Goal: Task Accomplishment & Management: Complete application form

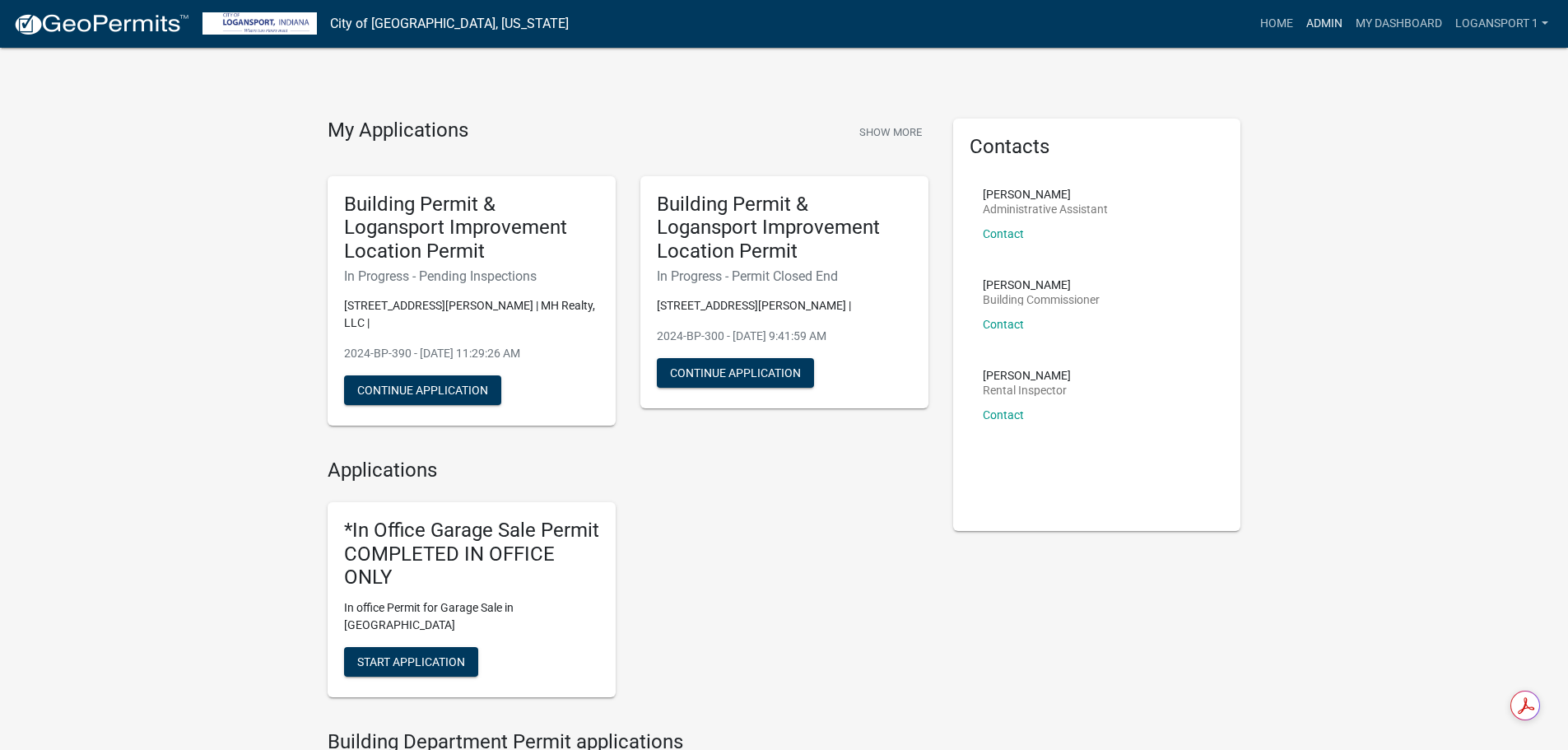
click at [1319, 24] on link "Admin" at bounding box center [1325, 24] width 50 height 31
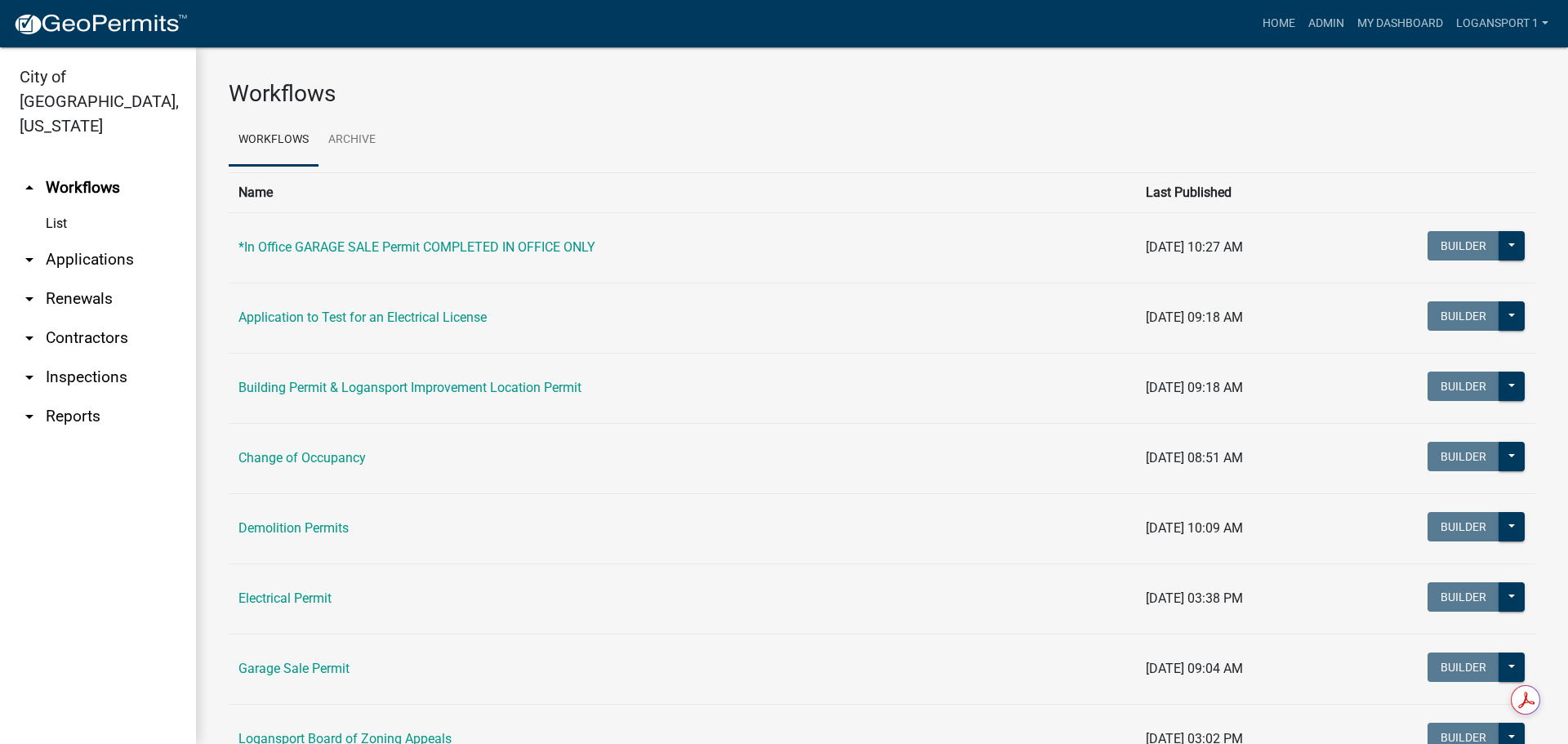
click at [79, 240] on link "arrow_drop_down Applications" at bounding box center [98, 259] width 196 height 39
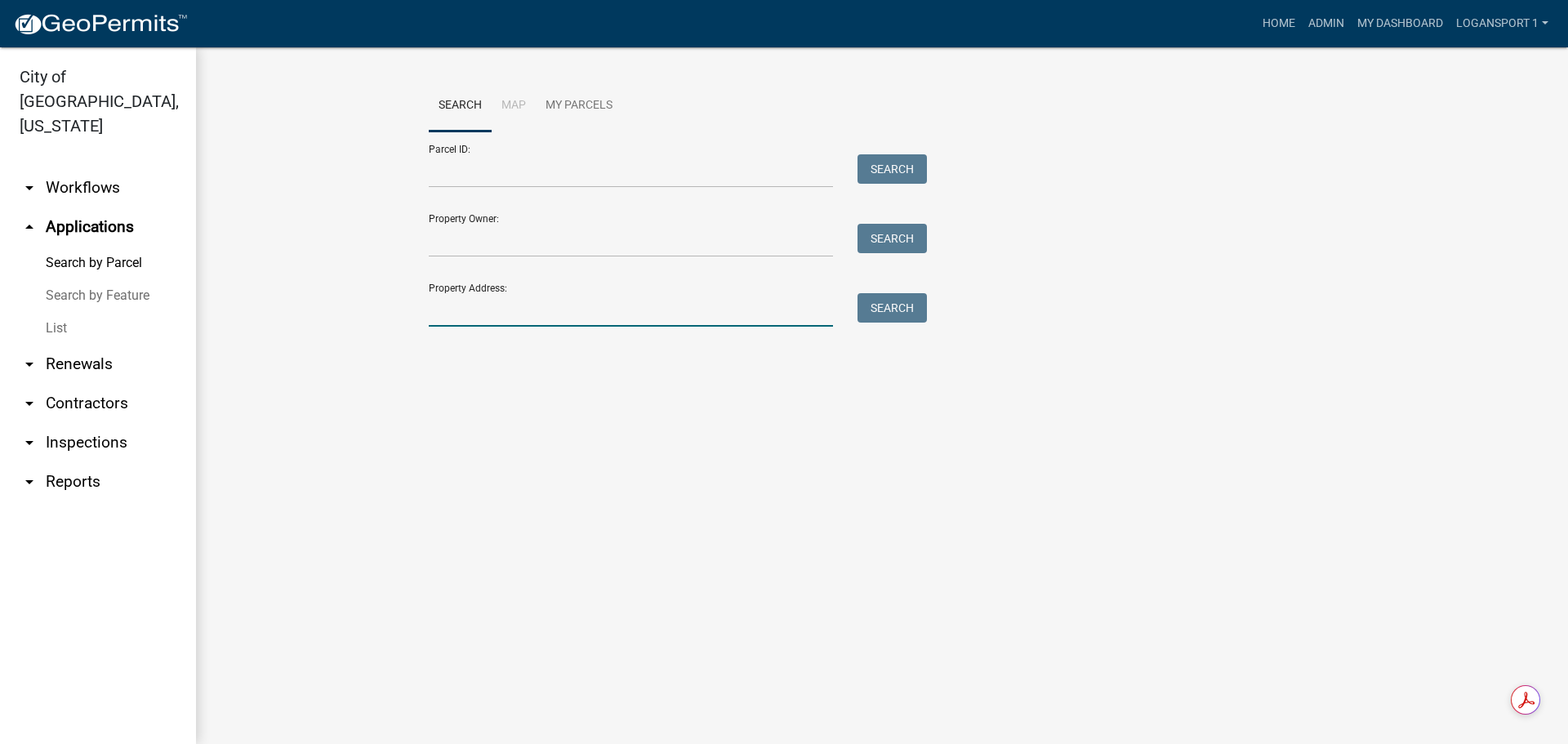
click at [553, 305] on input "Property Address:" at bounding box center [630, 310] width 404 height 33
type input "1026 Garden"
click at [908, 310] on button "Search" at bounding box center [892, 308] width 70 height 30
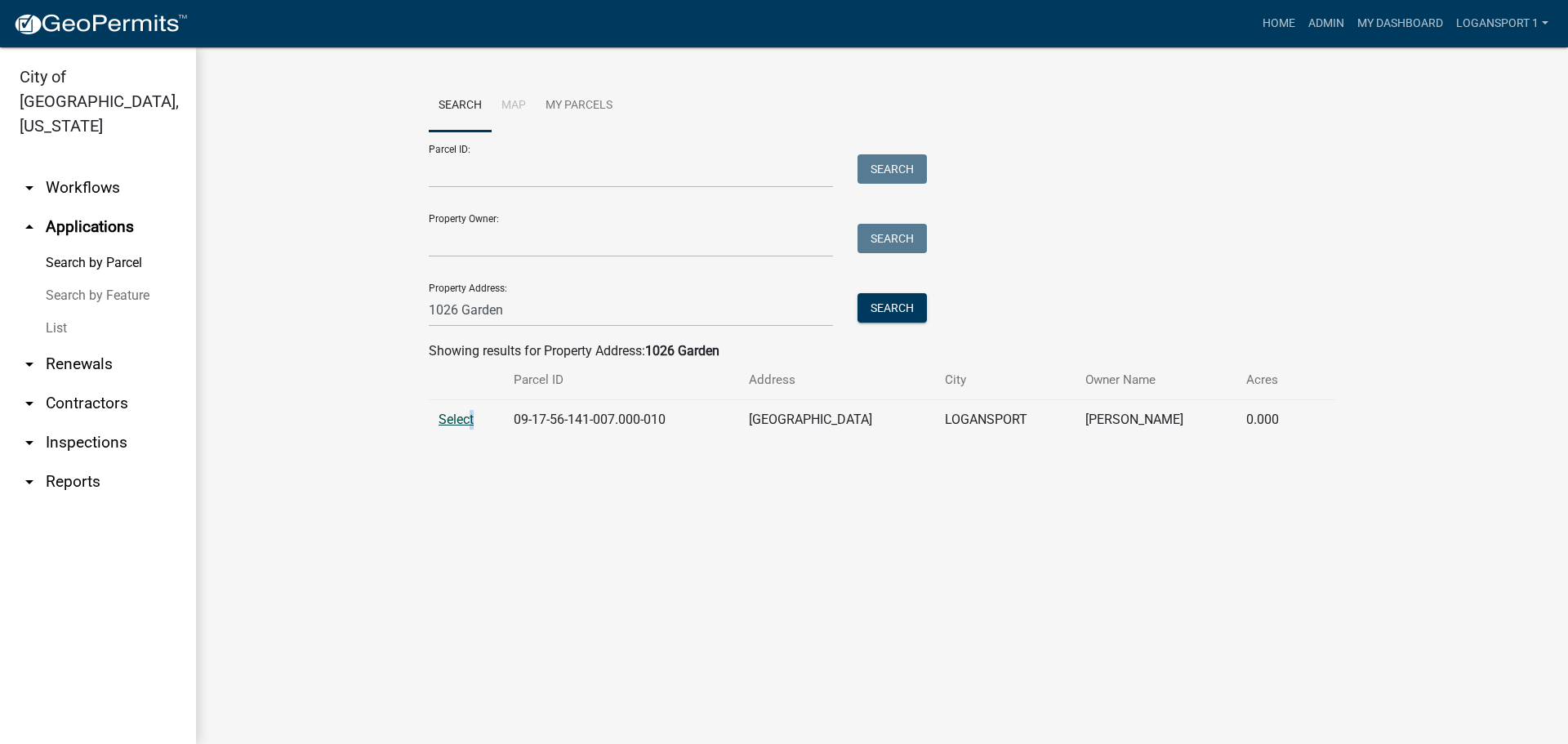
click at [459, 414] on td "Select" at bounding box center [466, 419] width 75 height 40
click at [458, 414] on span "Select" at bounding box center [456, 419] width 35 height 15
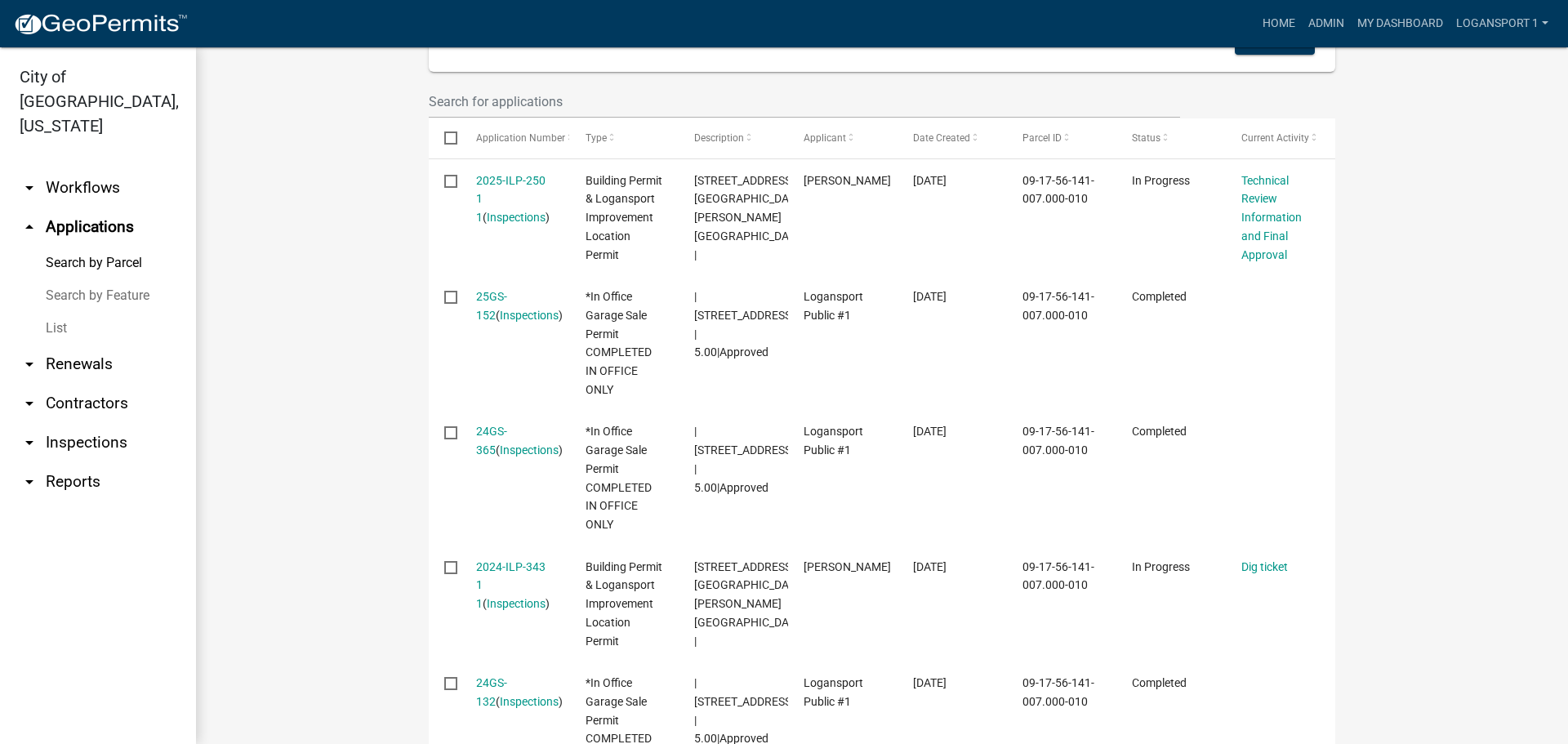
scroll to position [408, 0]
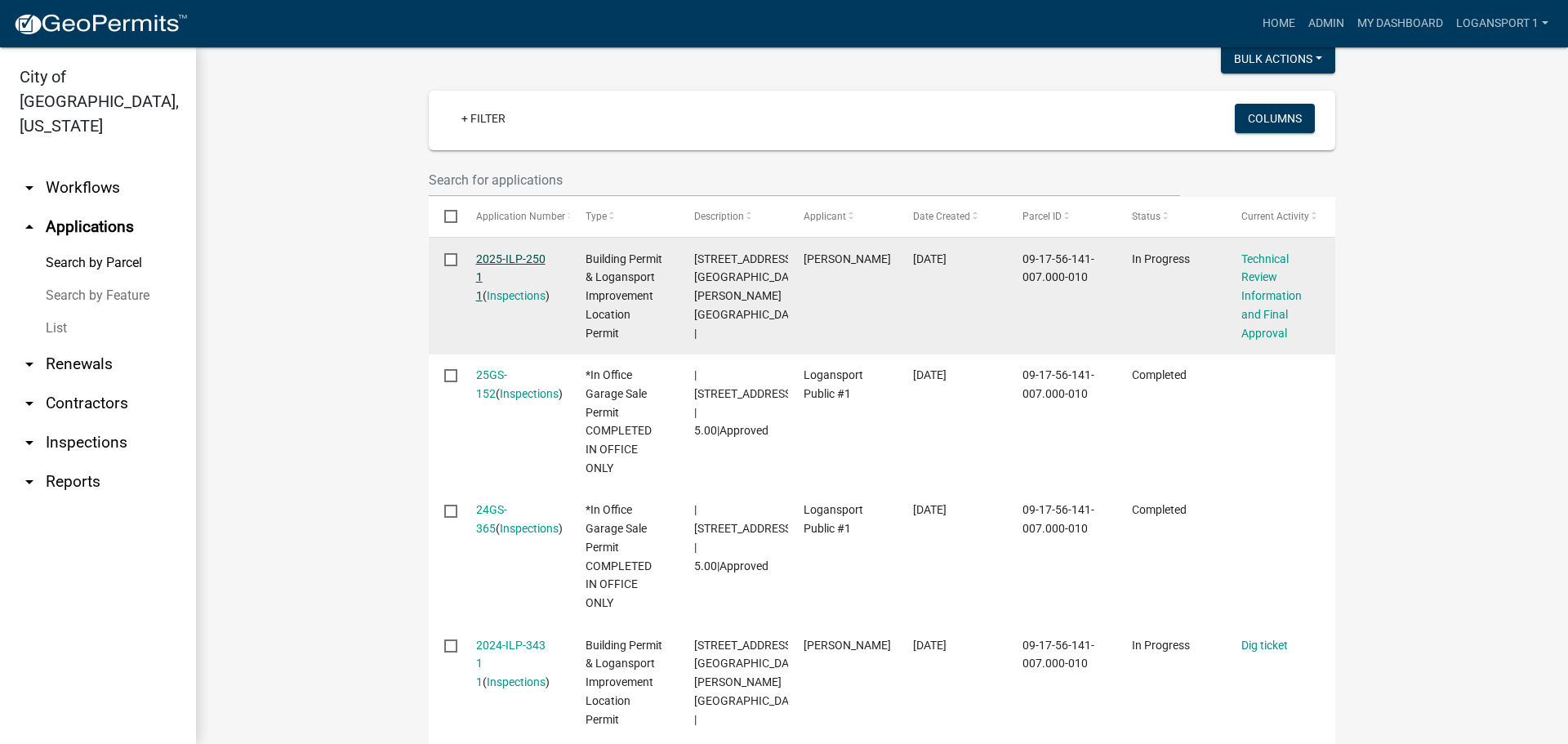
click at [514, 259] on link "2025-ILP-250 1 1" at bounding box center [511, 278] width 70 height 51
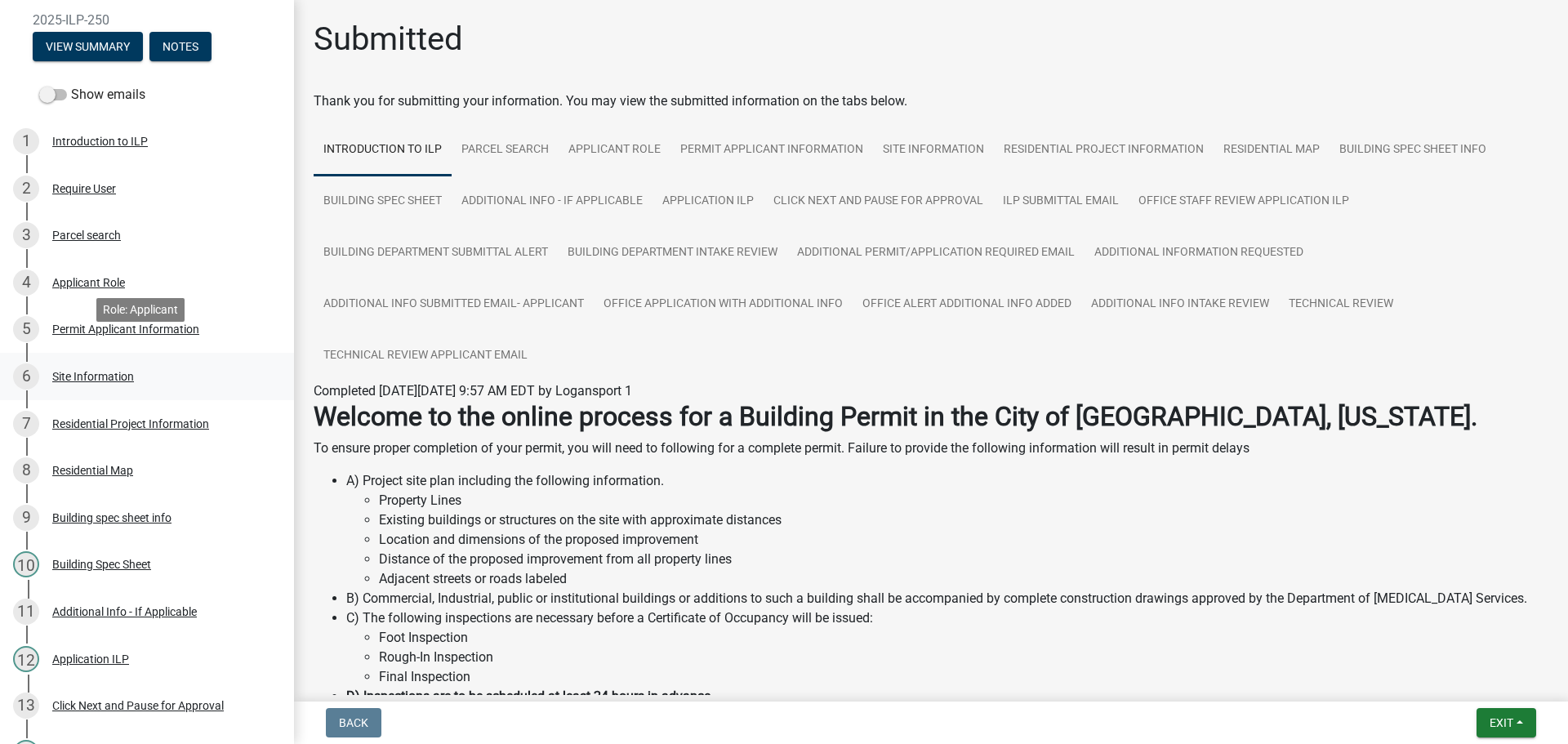
scroll to position [163, 0]
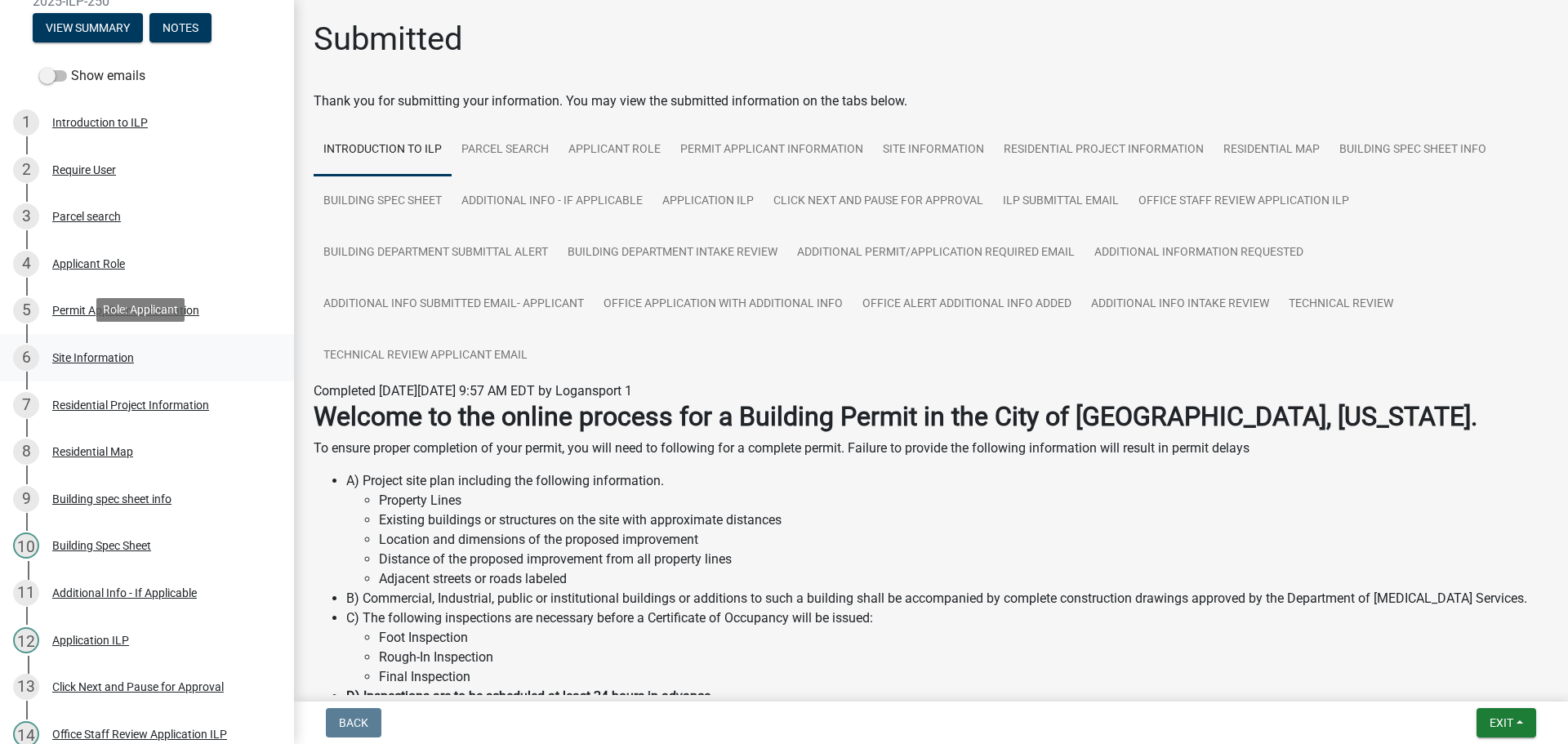
click at [190, 378] on link "6 Site Information" at bounding box center [147, 358] width 294 height 48
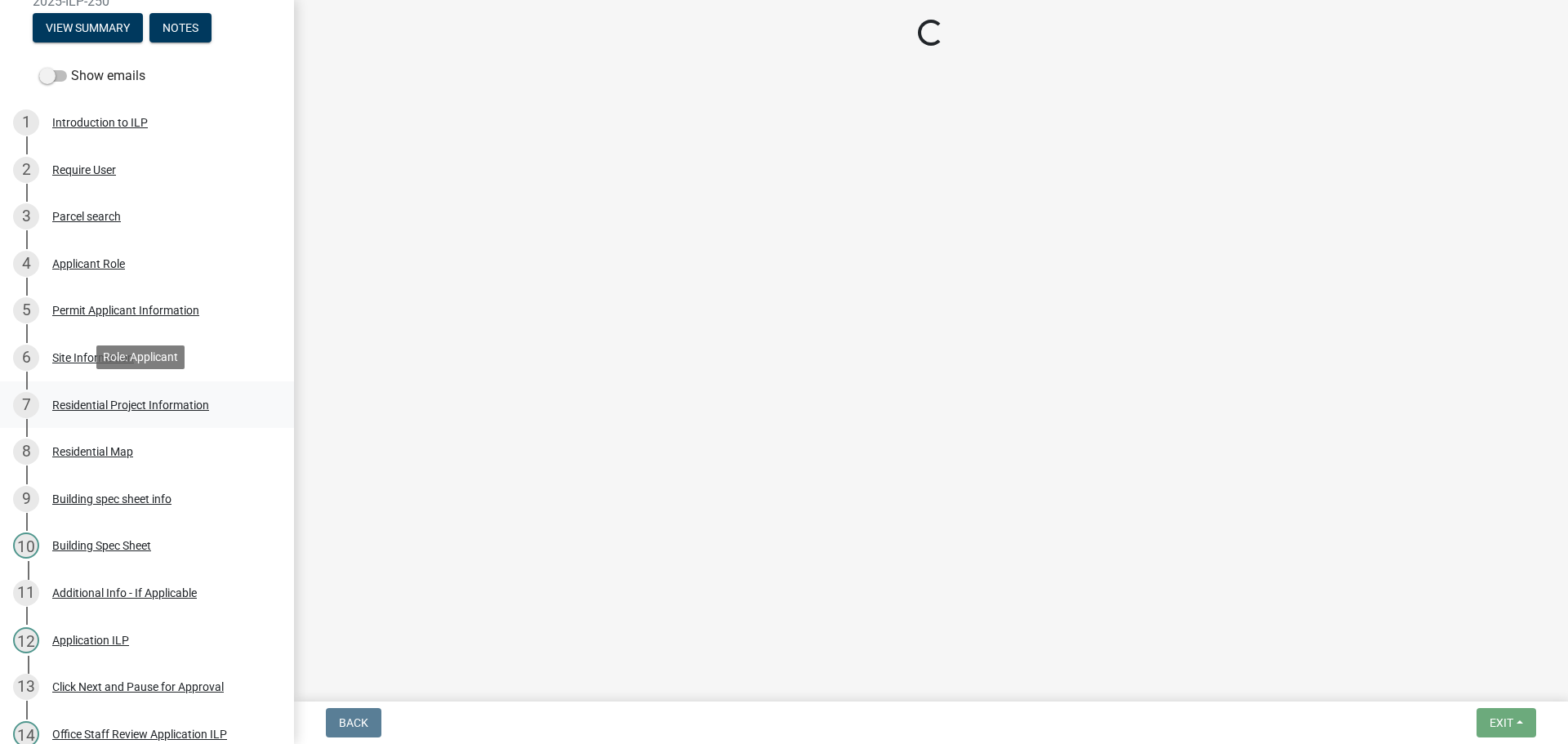
click at [180, 399] on div "Residential Project Information" at bounding box center [130, 404] width 157 height 11
select select "62802869-e470-474a-8a4c-8dbe1ccdd5ac"
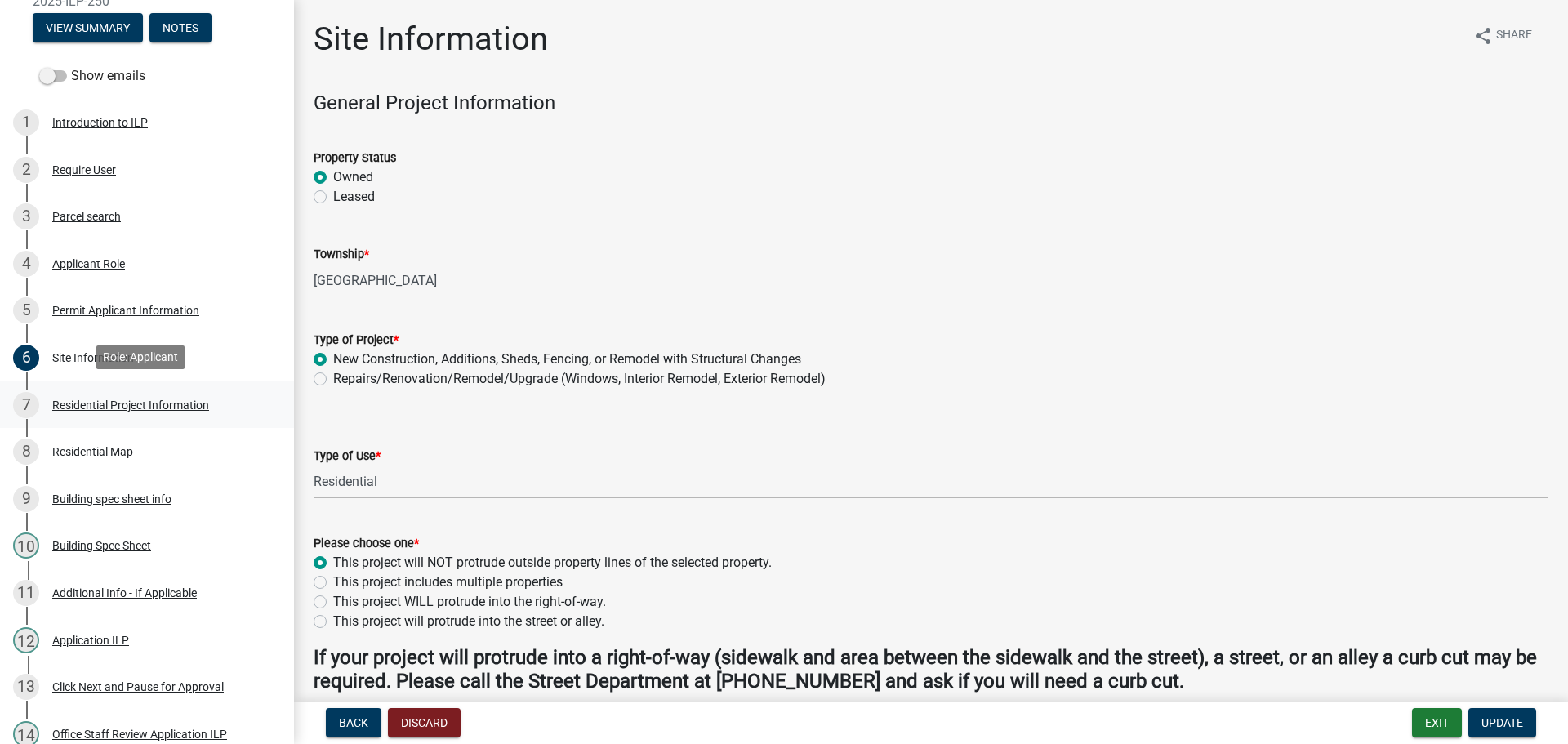
click at [180, 399] on div "Residential Project Information" at bounding box center [130, 404] width 157 height 11
select select "b8a7655a-e911-4aac-a321-69e5bfba2fef"
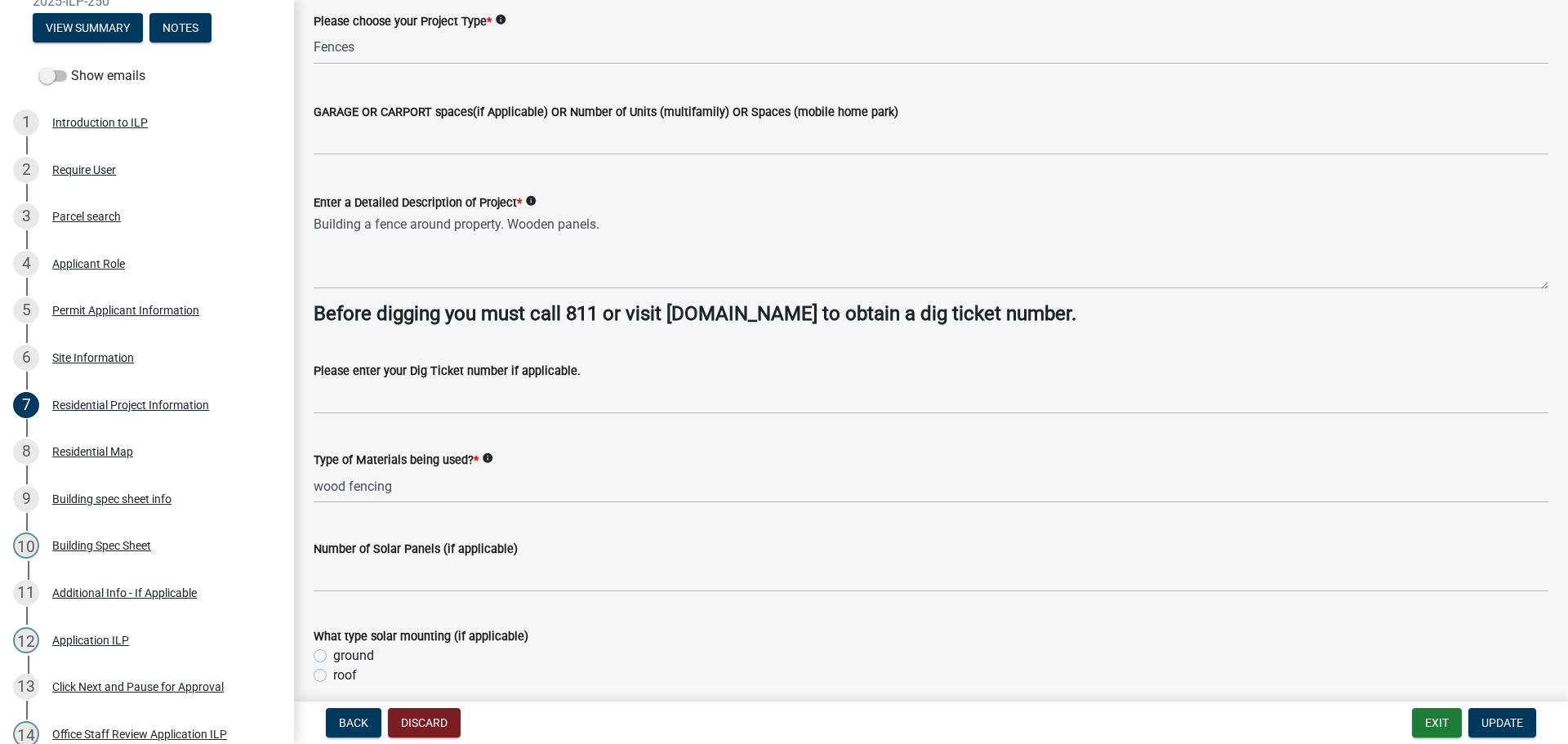
select select "b8a7655a-e911-4aac-a321-69e5bfba2fef"
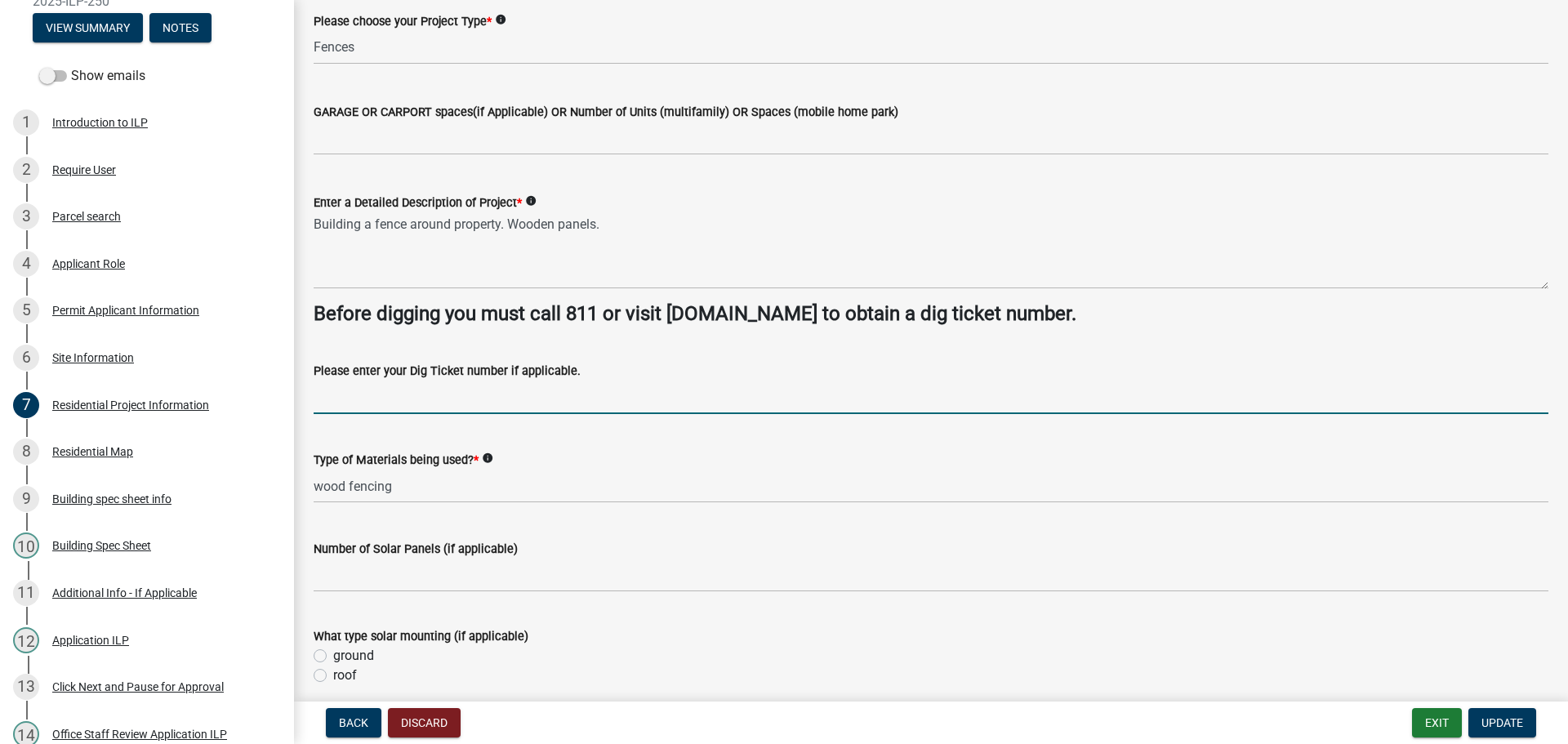
click at [504, 409] on input "Please enter your Dig Ticket number if applicable." at bounding box center [932, 396] width 1235 height 33
click at [342, 399] on input "25081101847" at bounding box center [932, 396] width 1235 height 33
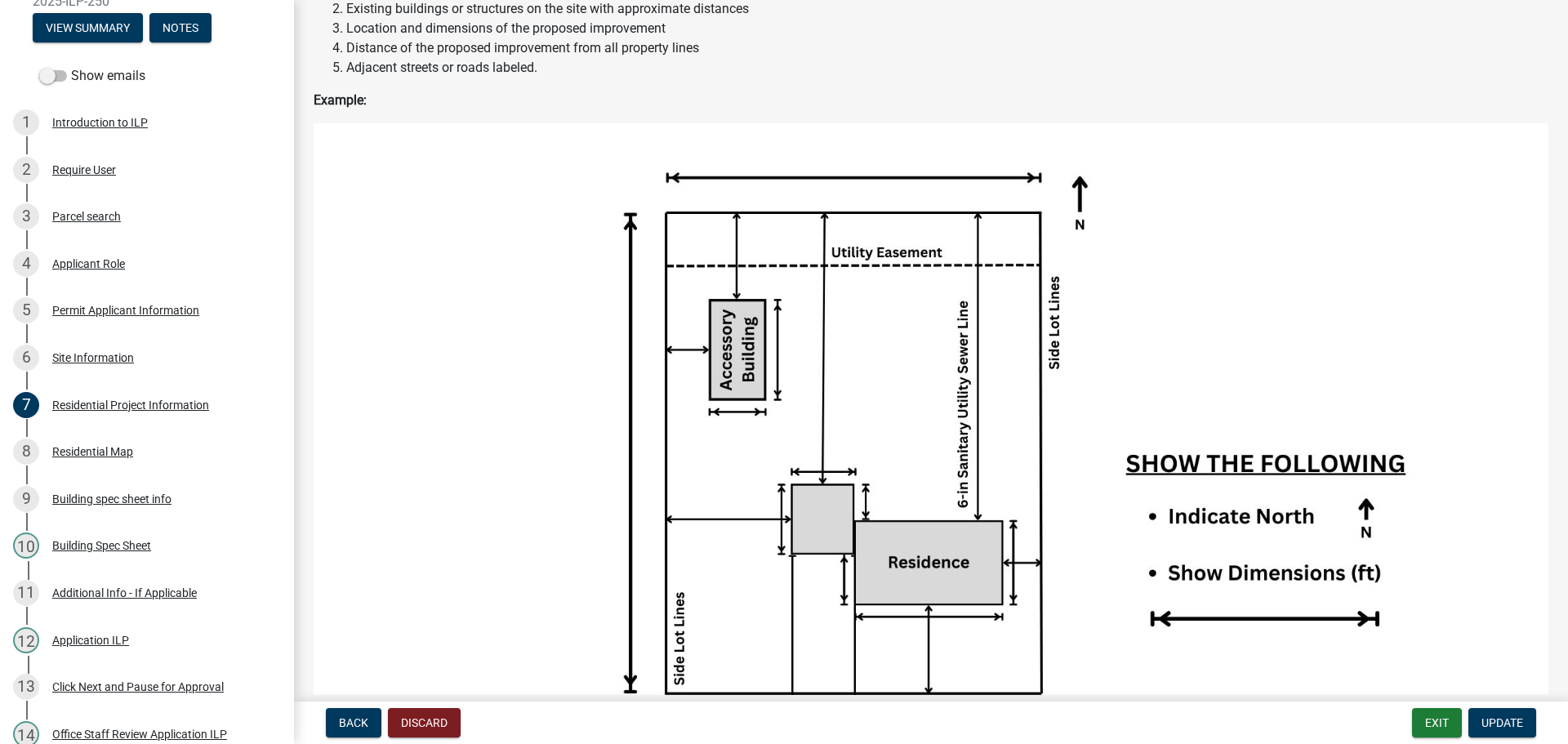
scroll to position [2041, 0]
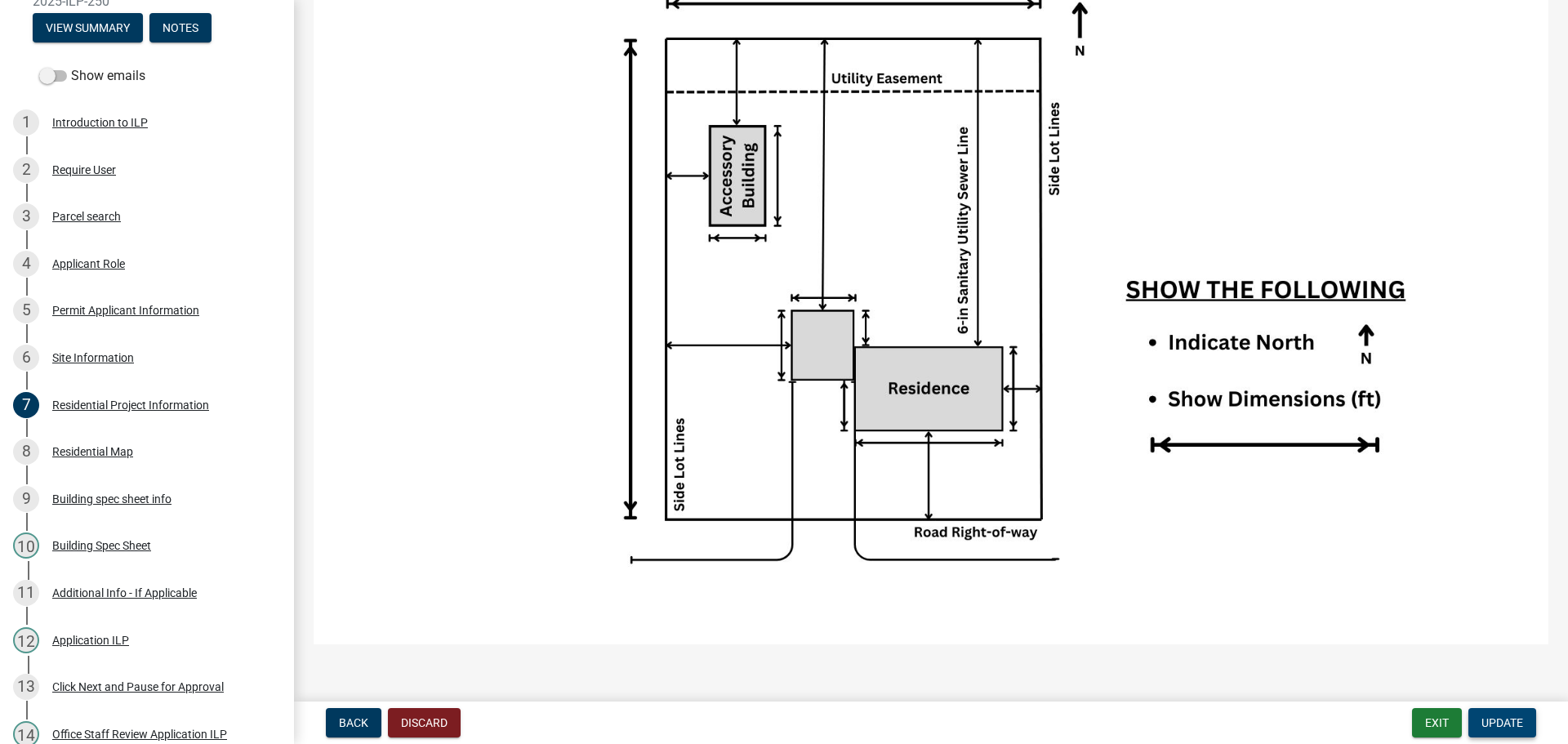
type input "25081101847"
click at [1520, 716] on span "Update" at bounding box center [1502, 722] width 42 height 13
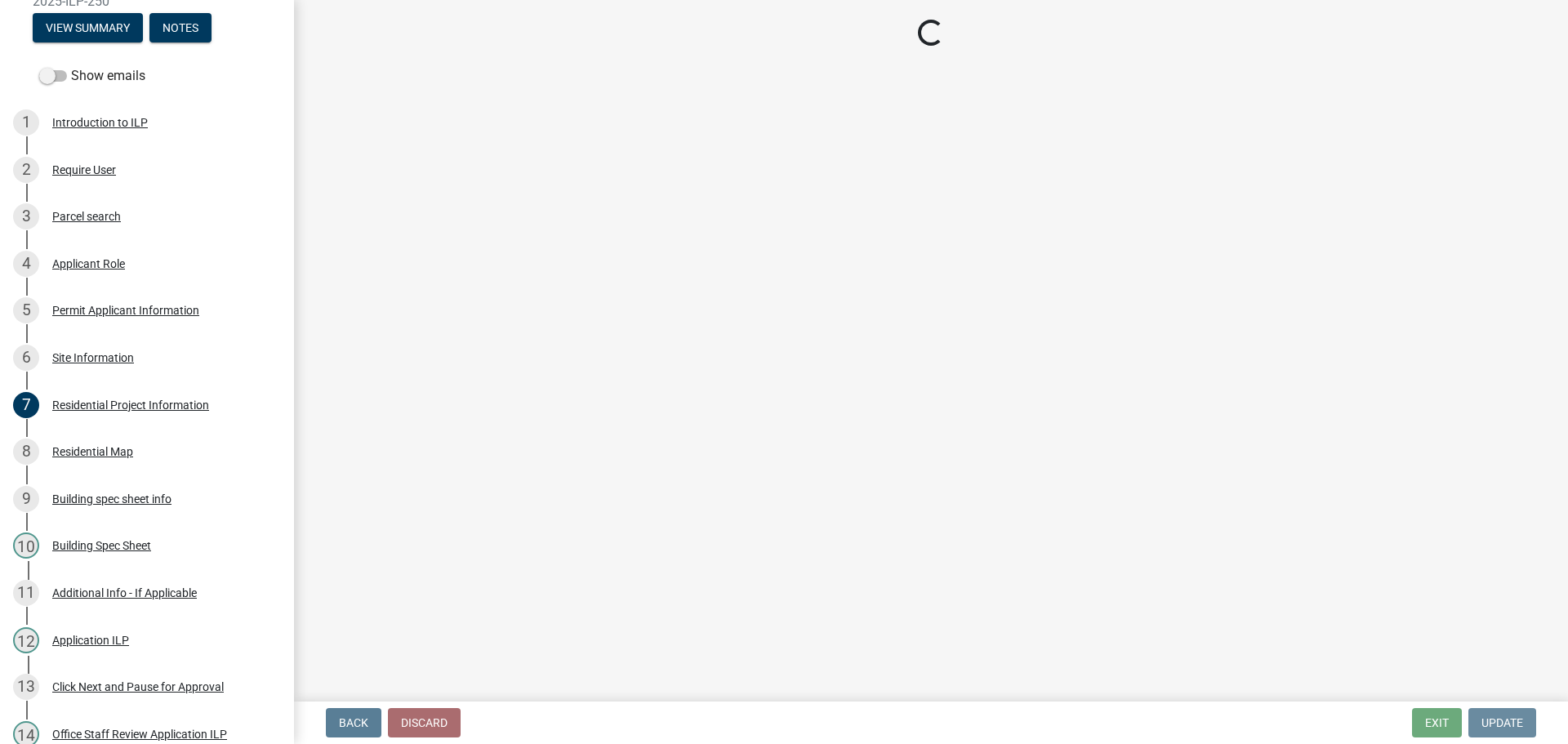
scroll to position [0, 0]
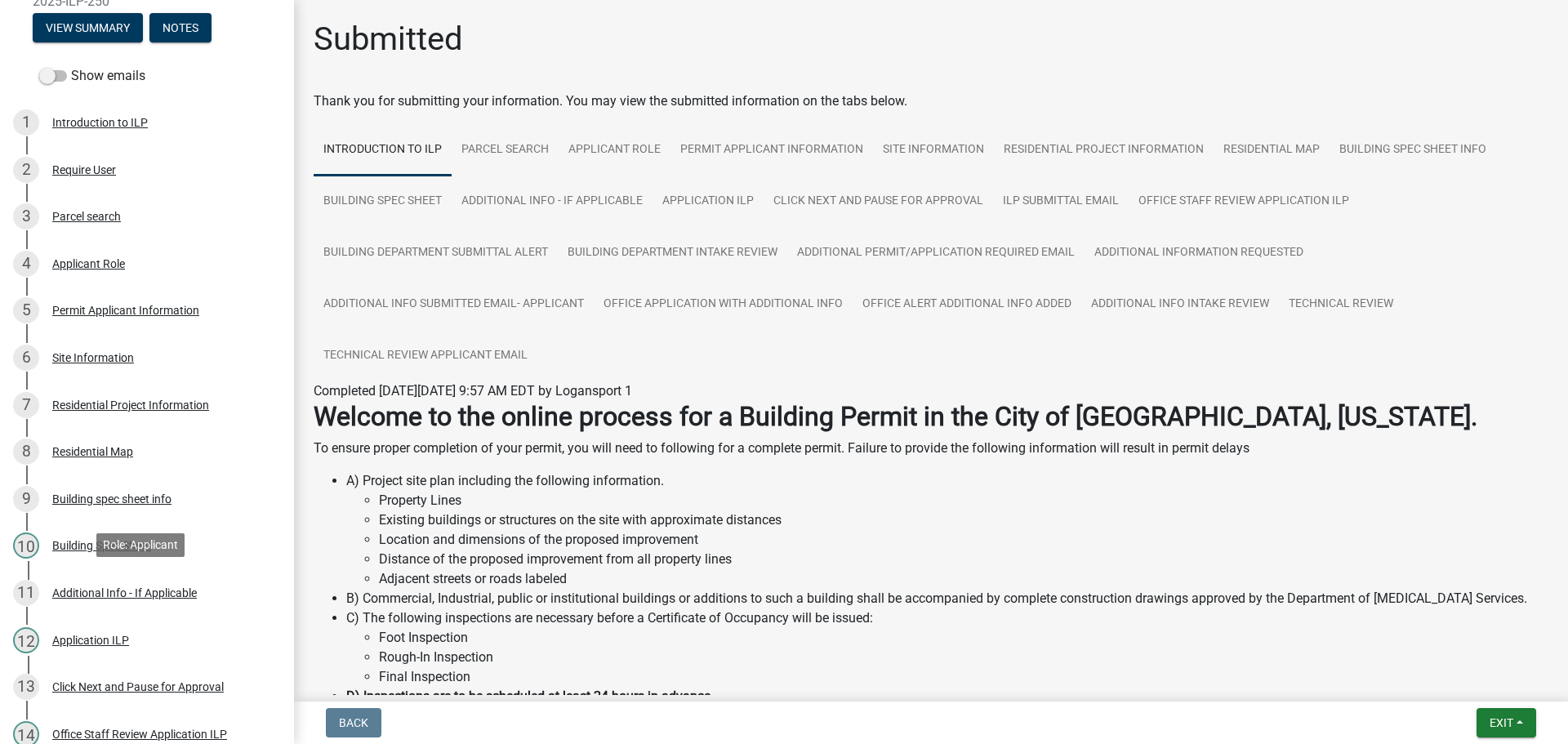
click at [129, 587] on div "Additional Info - If Applicable" at bounding box center [124, 592] width 145 height 11
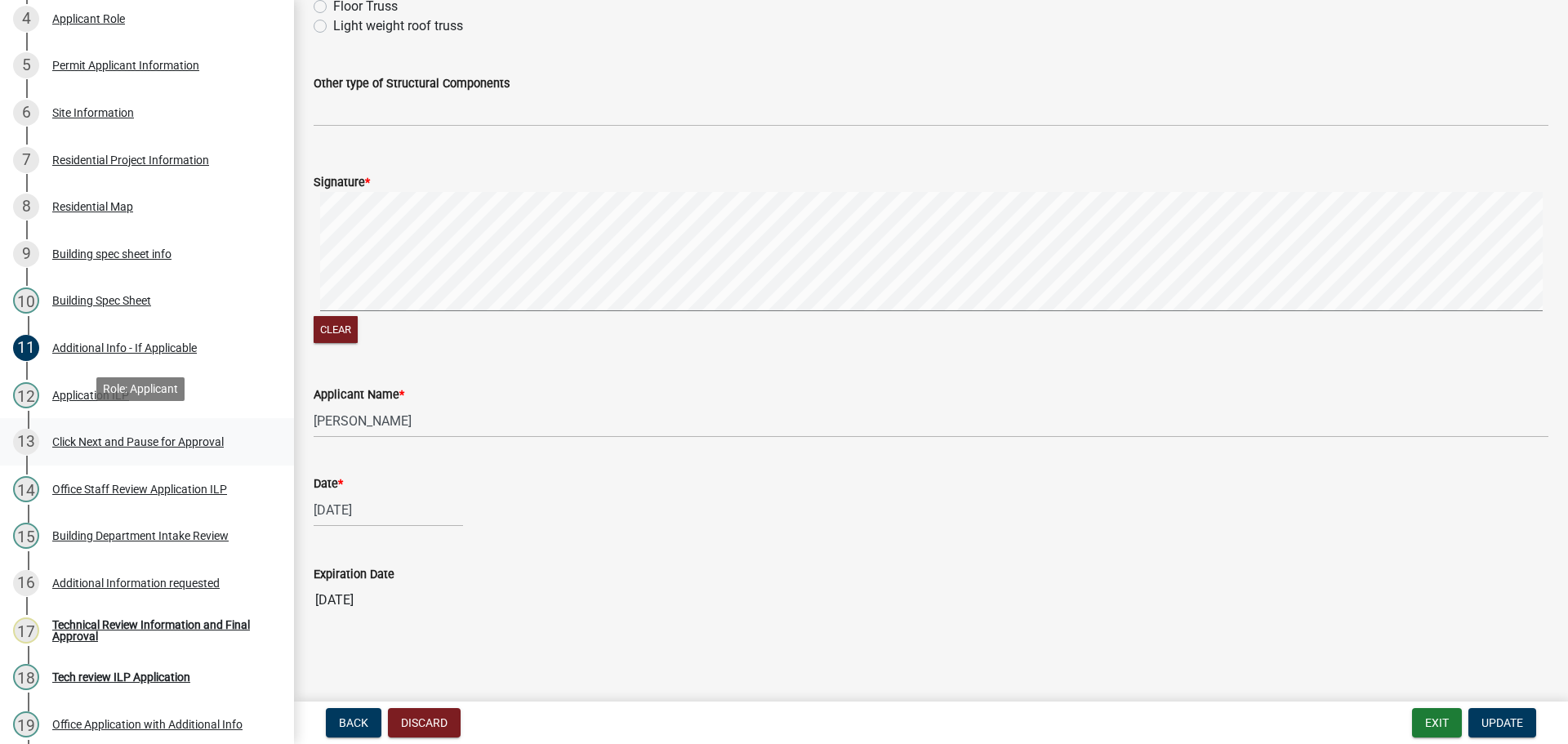
scroll to position [490, 0]
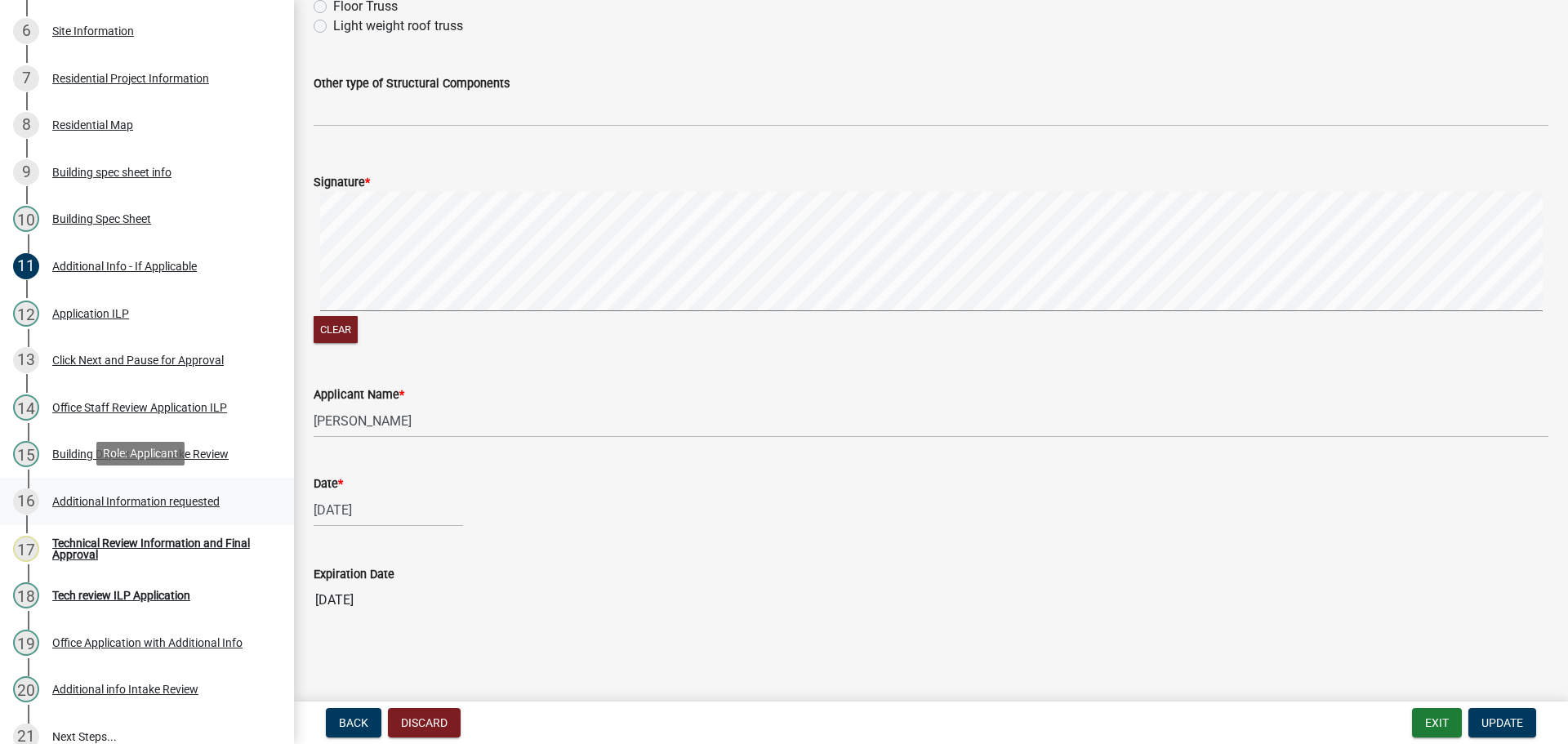
click at [179, 484] on link "16 Additional Information requested" at bounding box center [147, 502] width 294 height 48
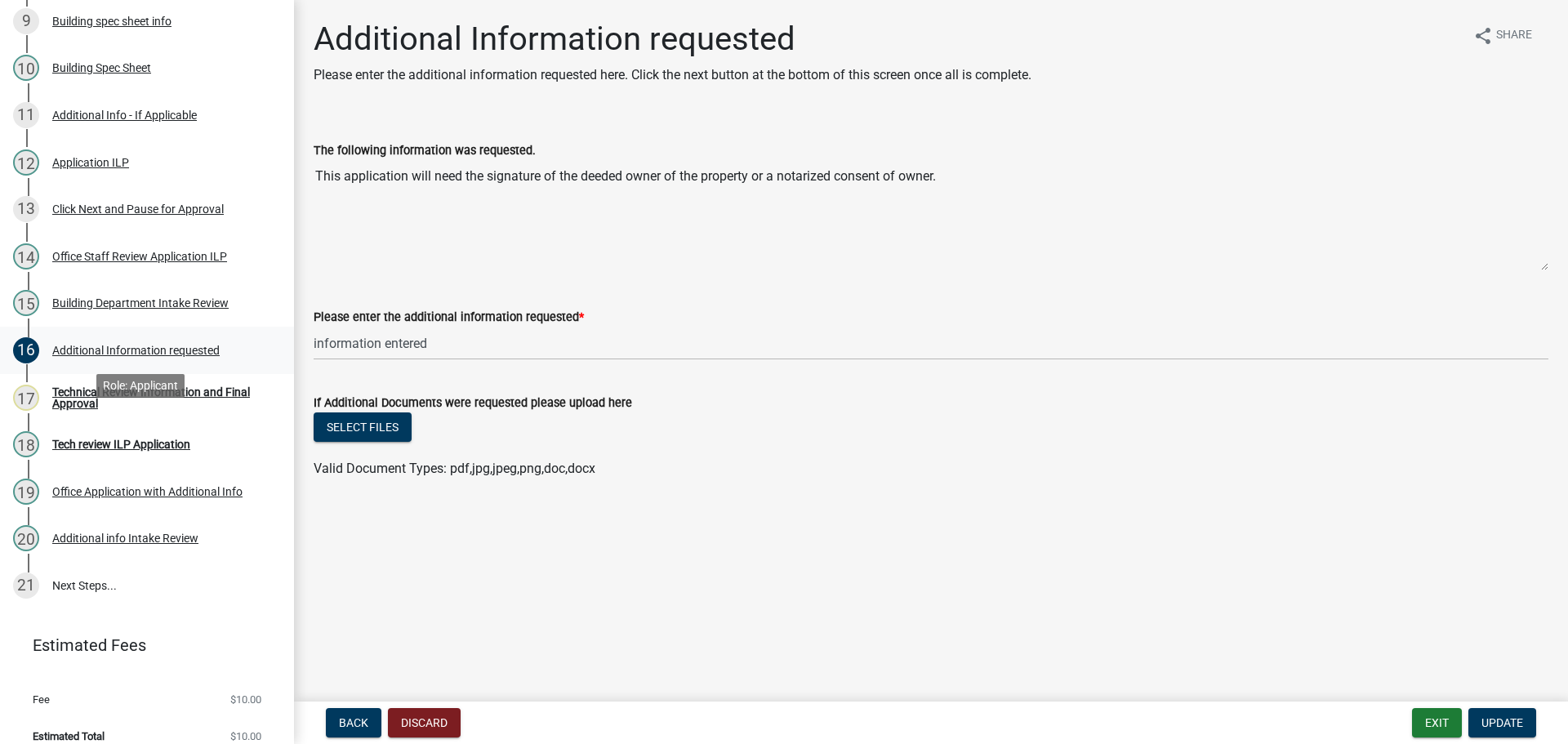
scroll to position [656, 0]
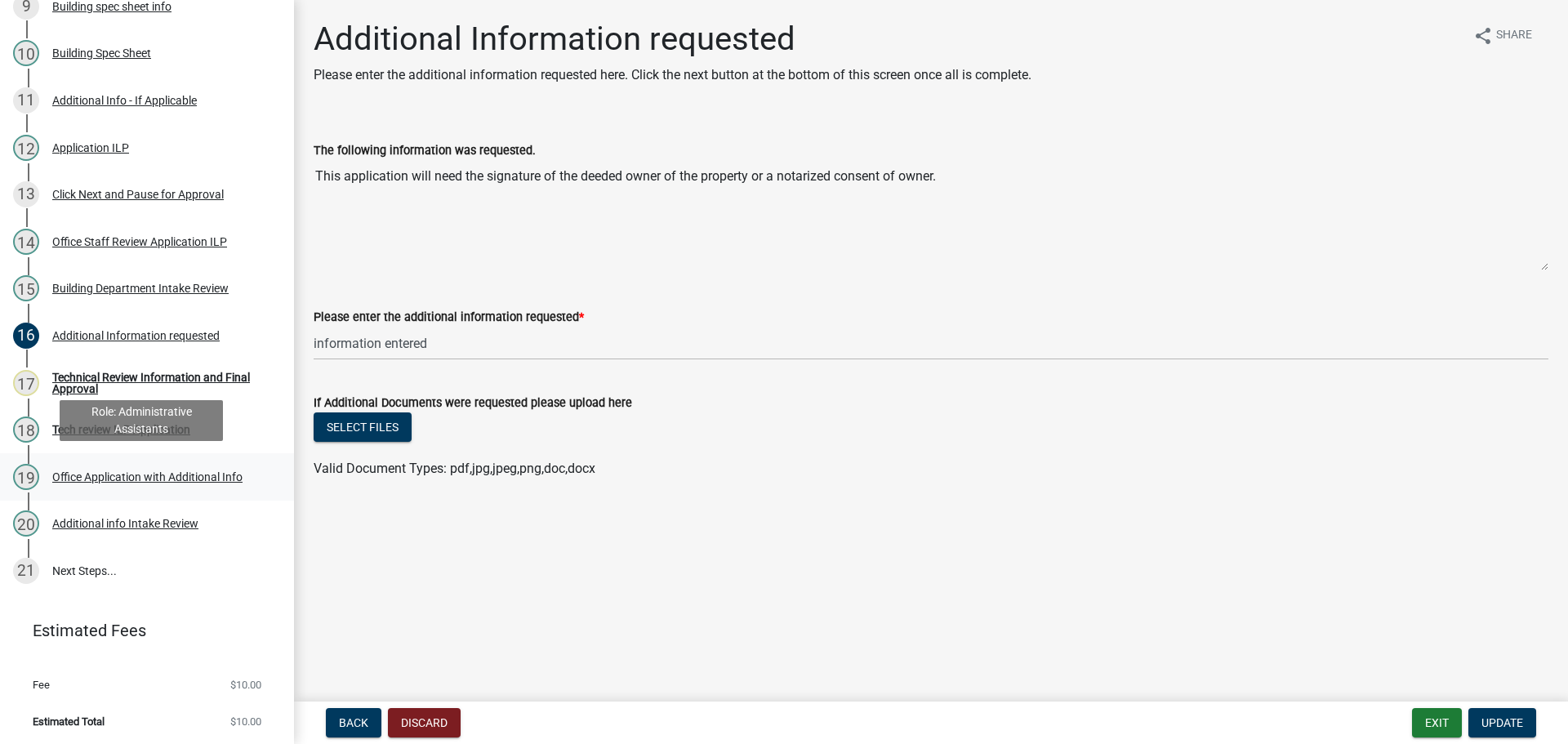
click at [204, 479] on div "Office Application with Additional Info" at bounding box center [147, 476] width 191 height 11
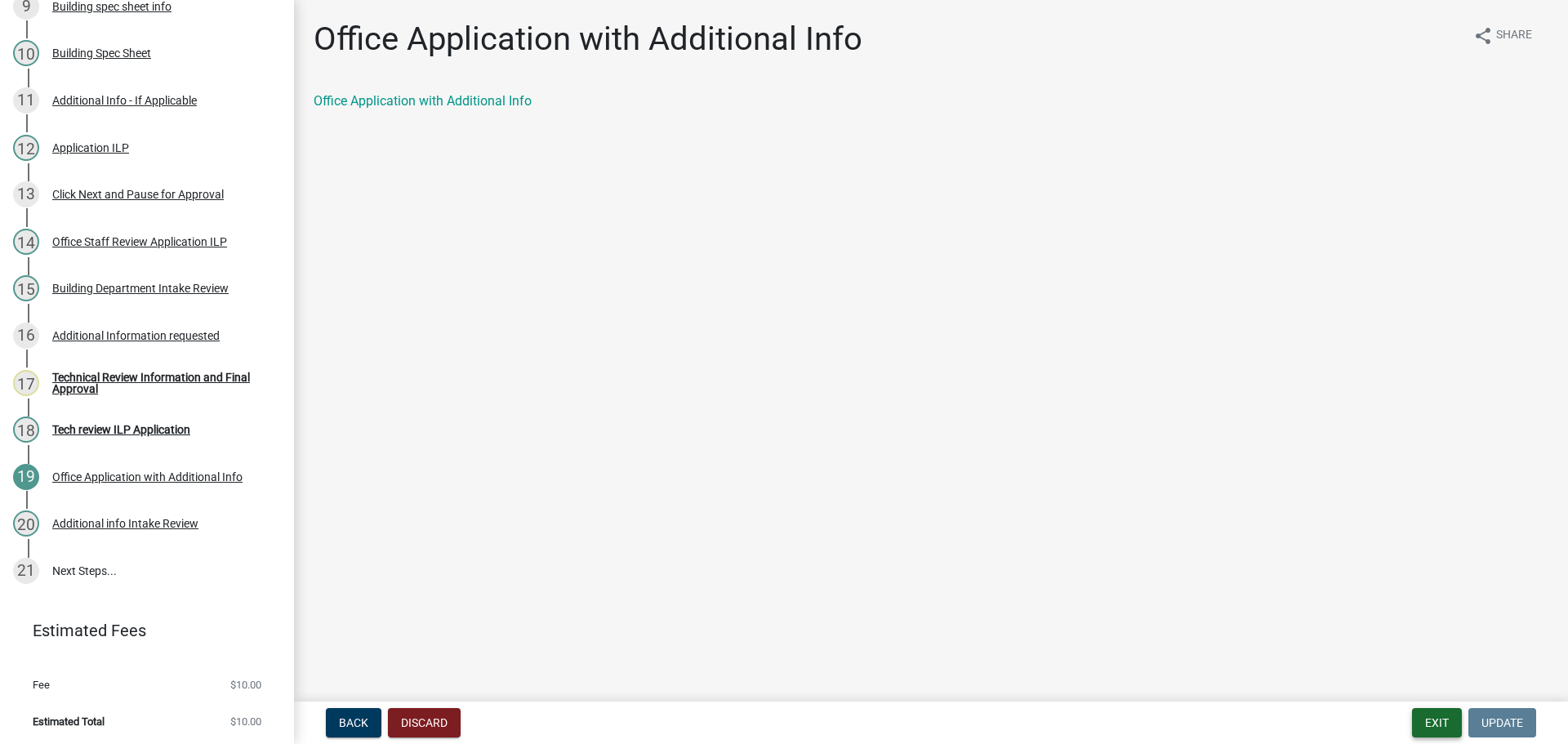
click at [1434, 724] on button "Exit" at bounding box center [1437, 722] width 50 height 30
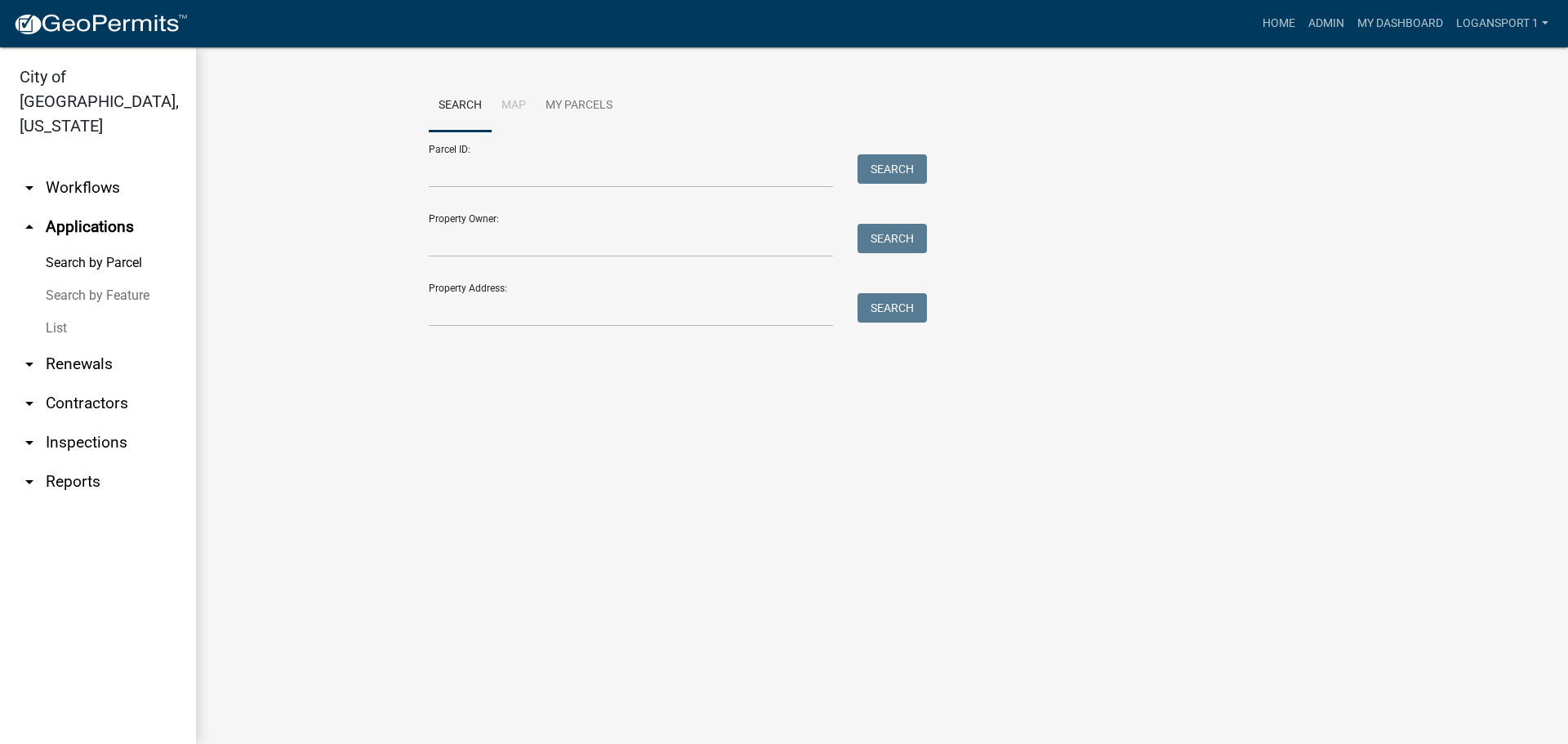
click at [706, 496] on main "Search Map My Parcels Parcel ID: Search Property Owner: Search Property Address…" at bounding box center [881, 395] width 1372 height 696
click at [706, 495] on main "Search Map My Parcels Parcel ID: Search Property Owner: Search Property Address…" at bounding box center [881, 395] width 1372 height 696
click at [705, 493] on main "Search Map My Parcels Parcel ID: Search Property Owner: Search Property Address…" at bounding box center [881, 395] width 1372 height 696
click at [662, 305] on input "Property Address:" at bounding box center [630, 310] width 404 height 33
type input "1"
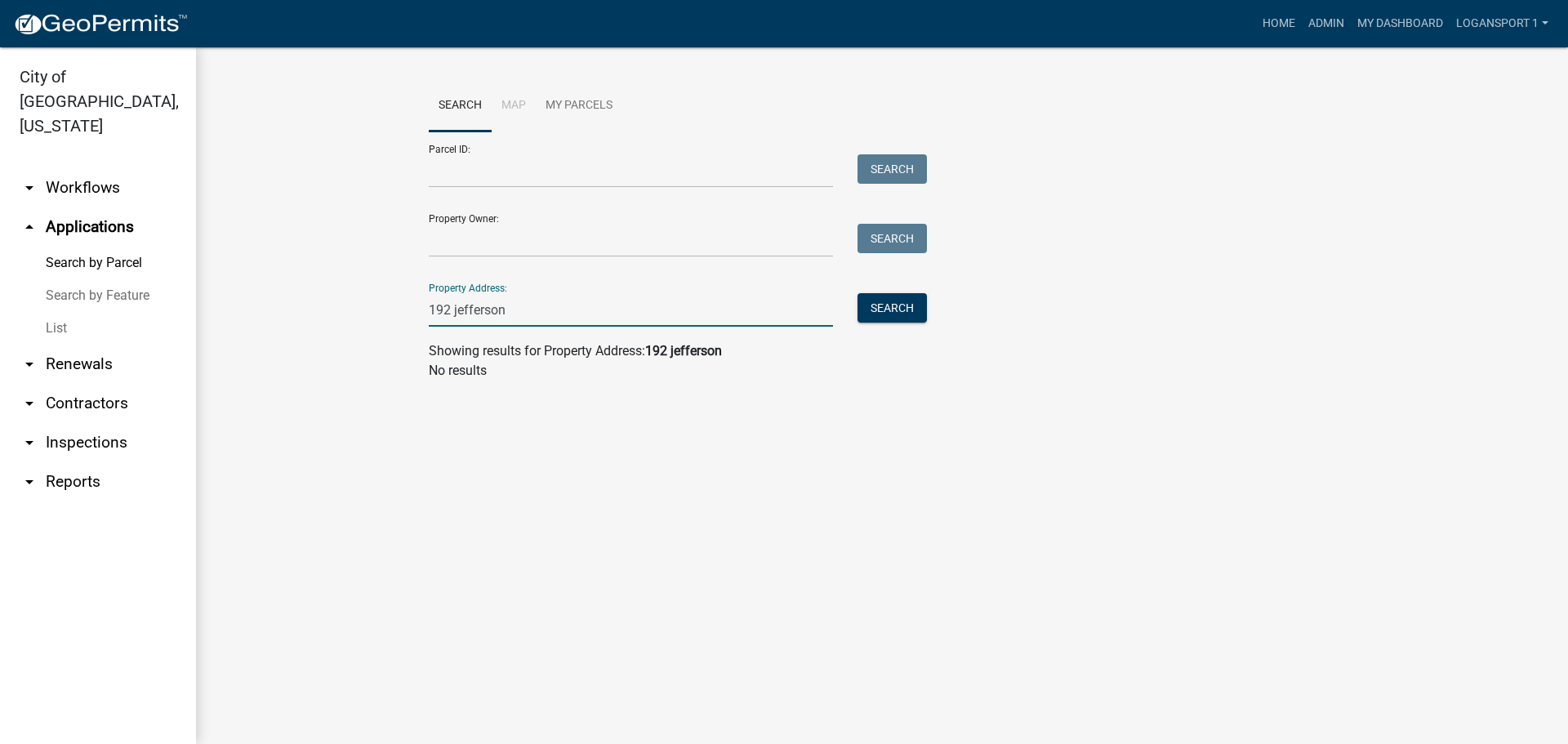
click at [449, 307] on input "192 jefferson" at bounding box center [630, 310] width 404 height 33
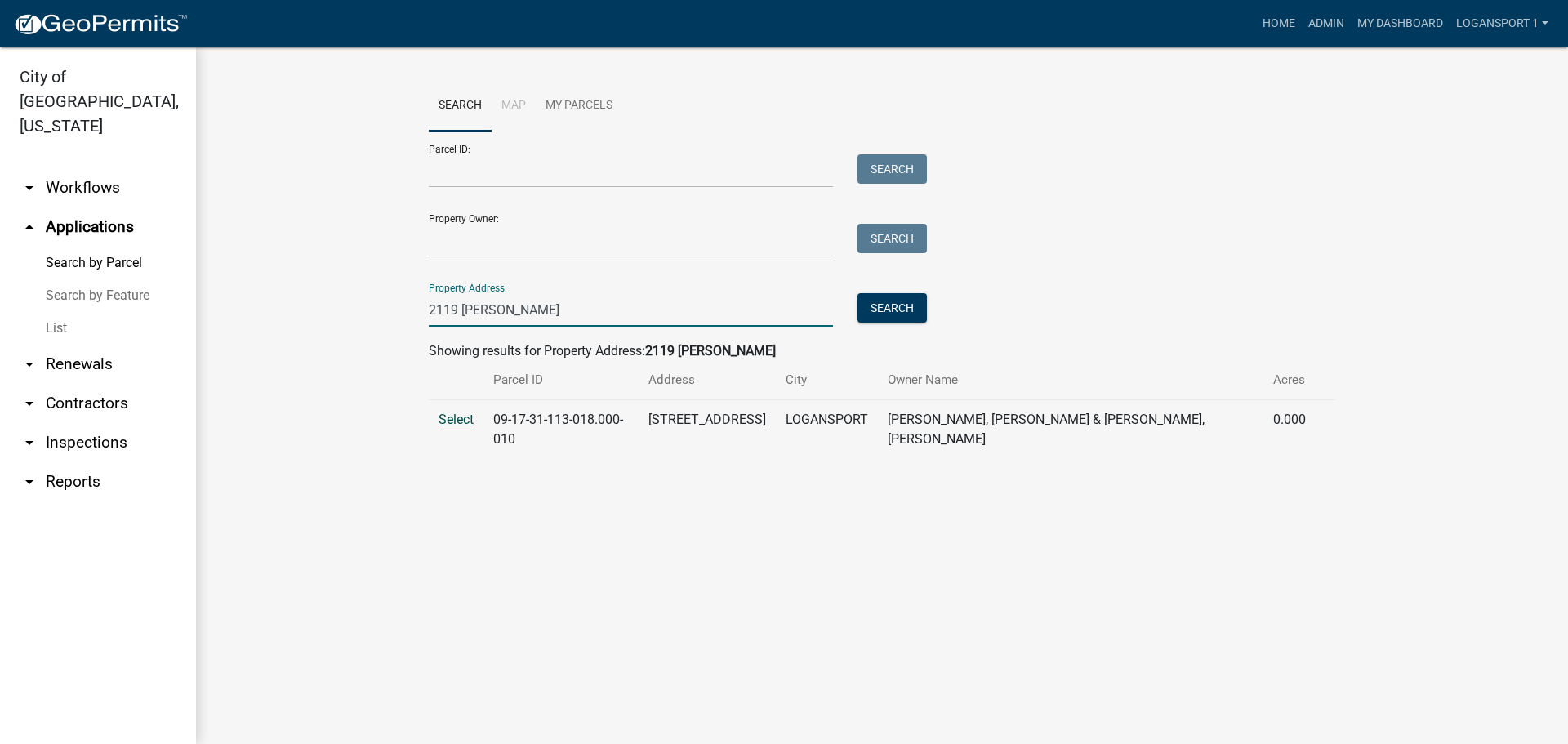
type input "2119 jefferson"
click at [448, 418] on span "Select" at bounding box center [456, 419] width 35 height 15
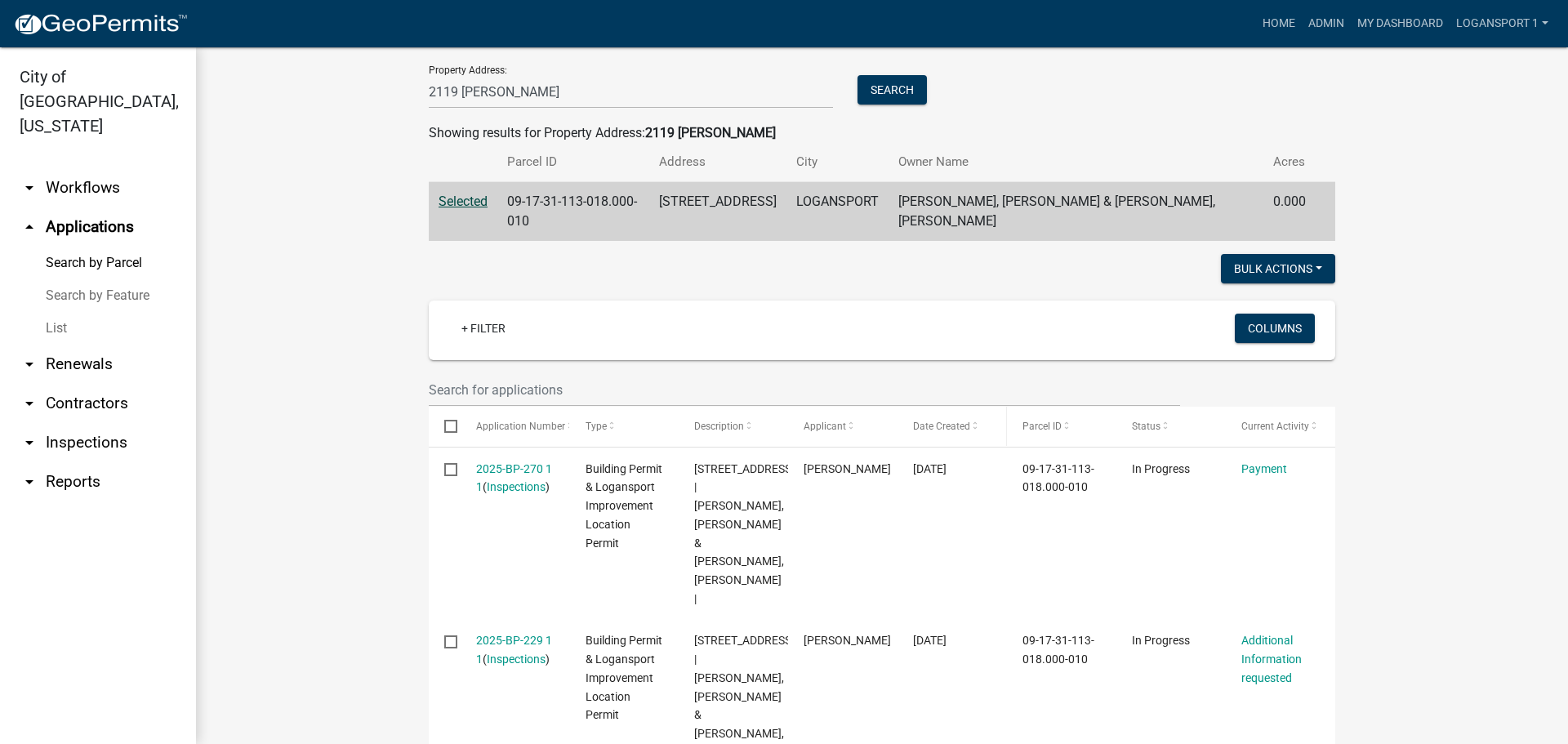
scroll to position [245, 0]
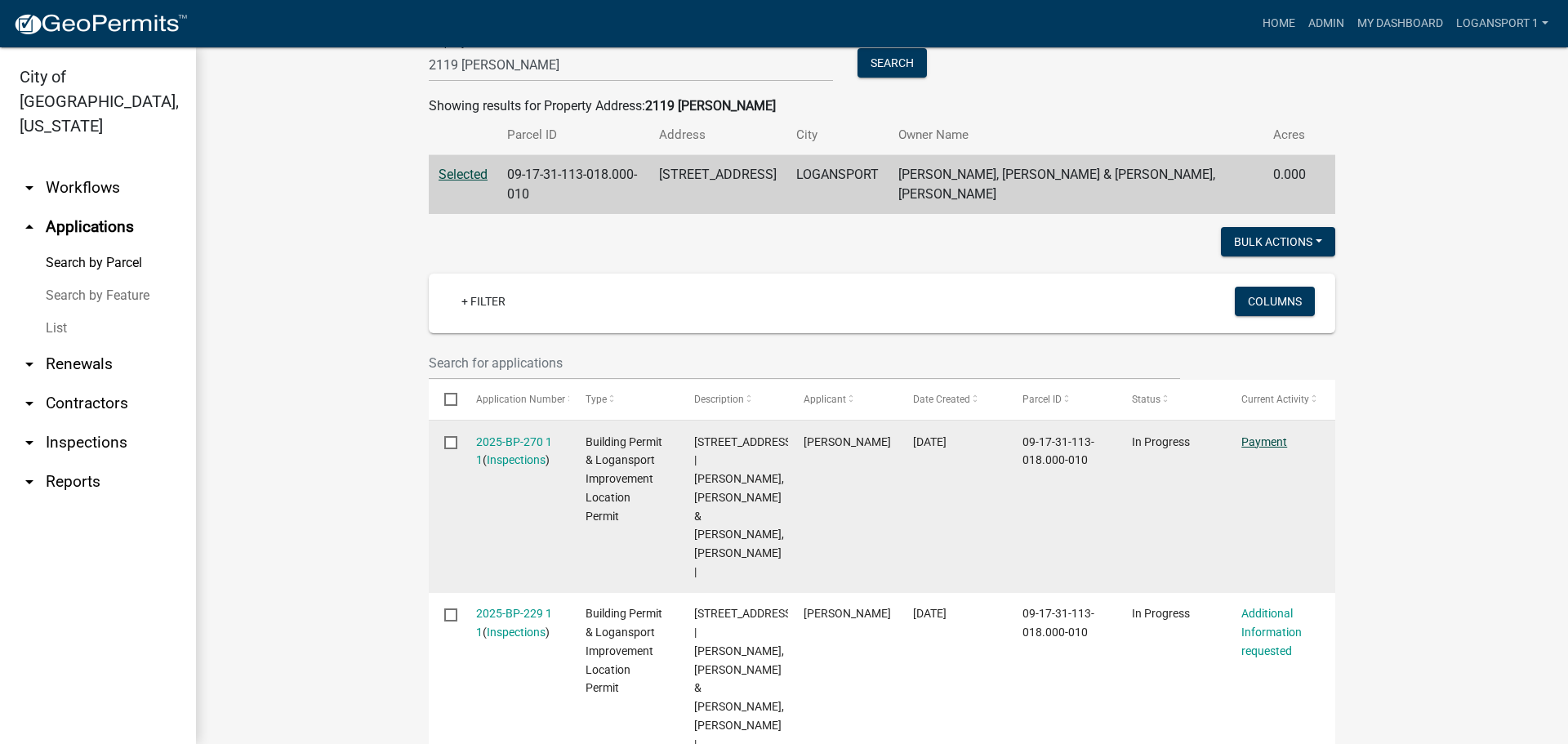
click at [1269, 441] on link "Payment" at bounding box center [1264, 441] width 46 height 13
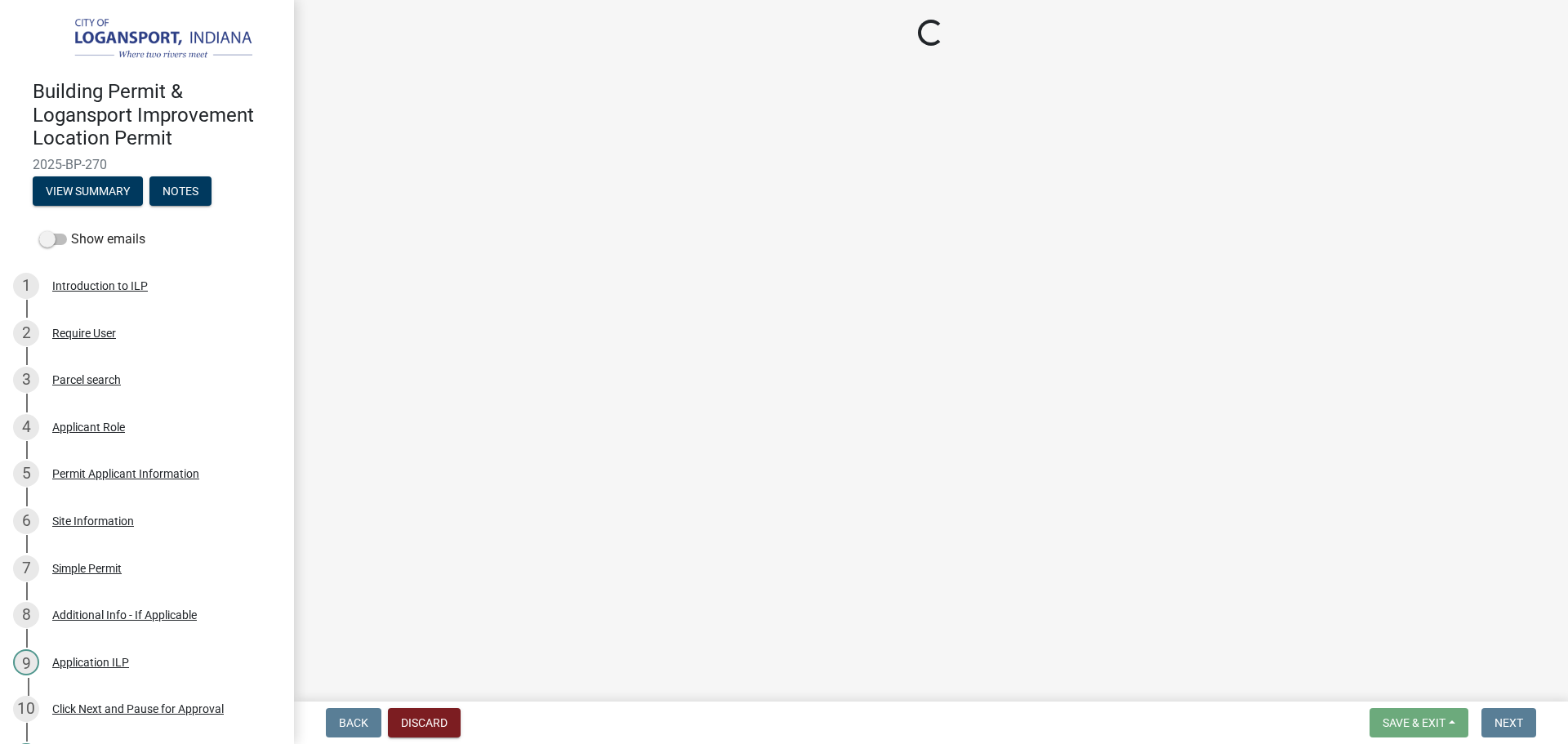
select select "3: 3"
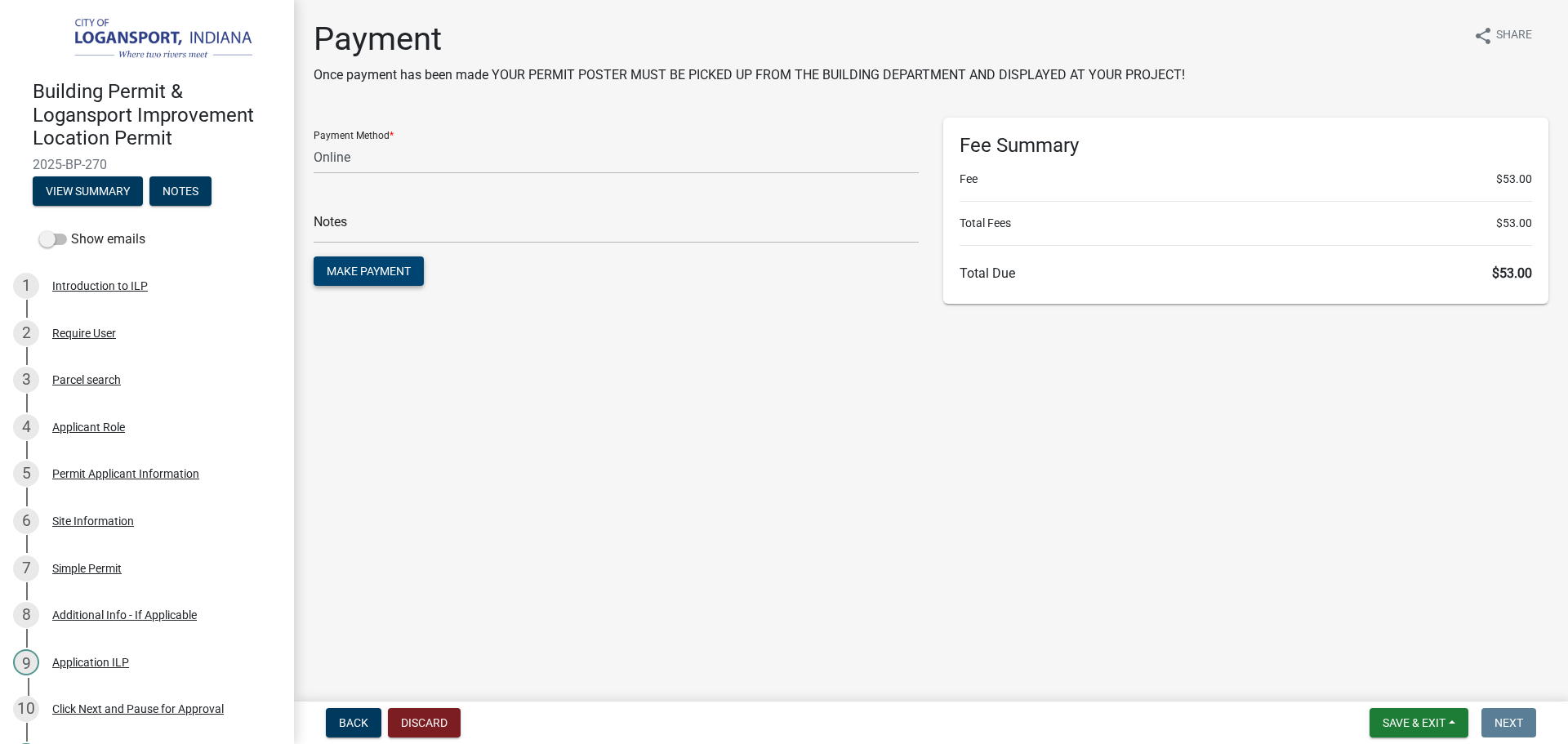
click at [376, 271] on span "Make Payment" at bounding box center [368, 270] width 84 height 13
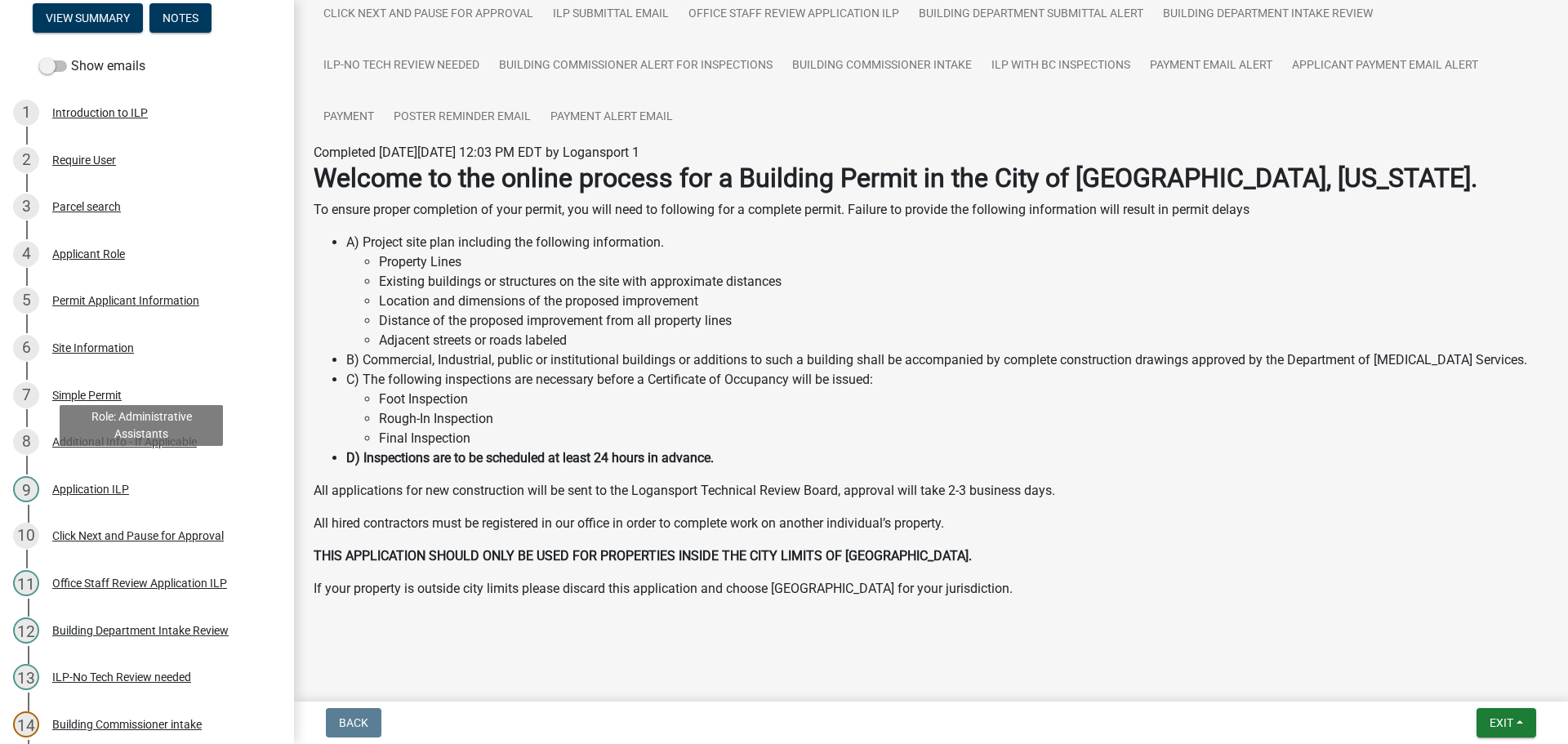
scroll to position [514, 0]
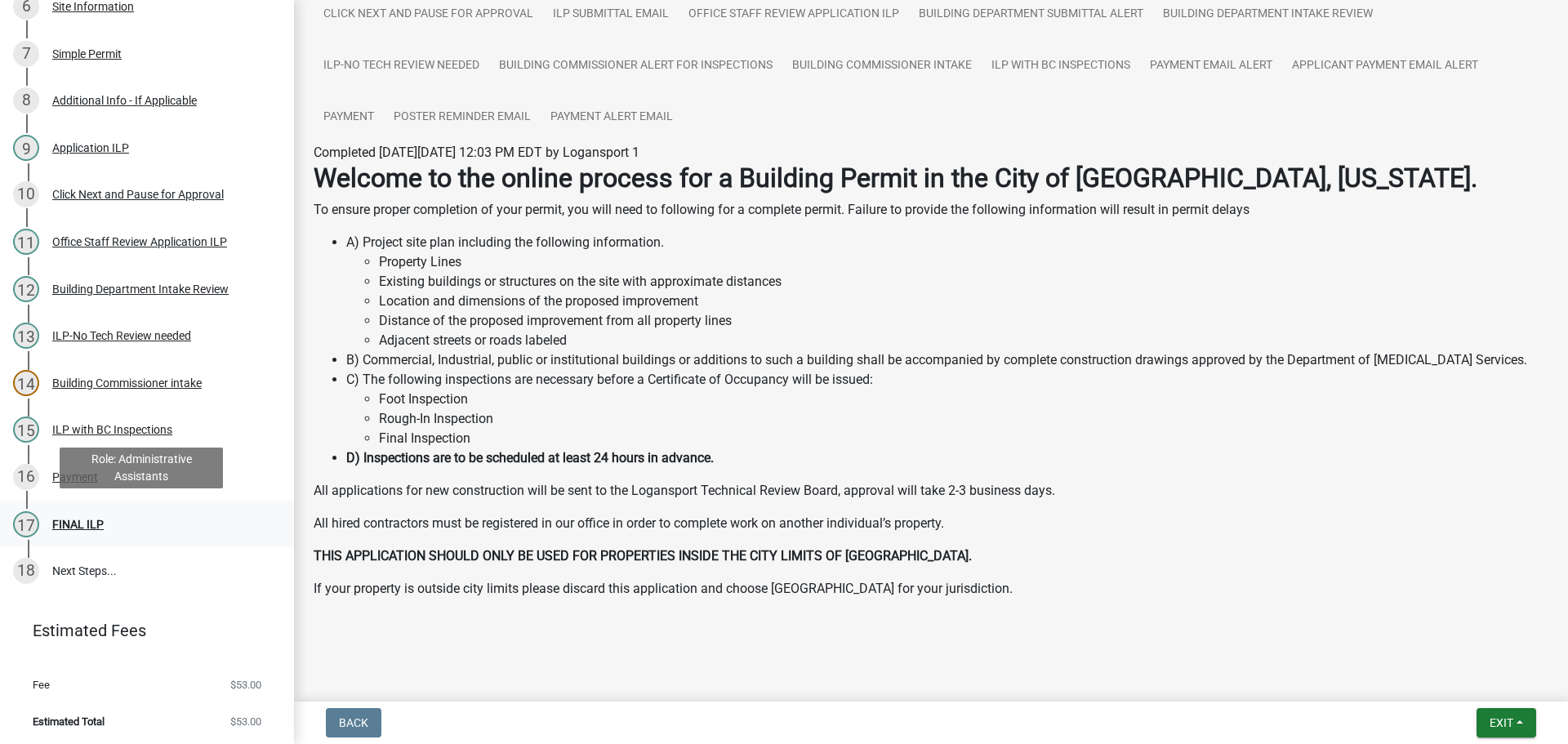
click at [101, 519] on div "FINAL ILP" at bounding box center [77, 524] width 51 height 11
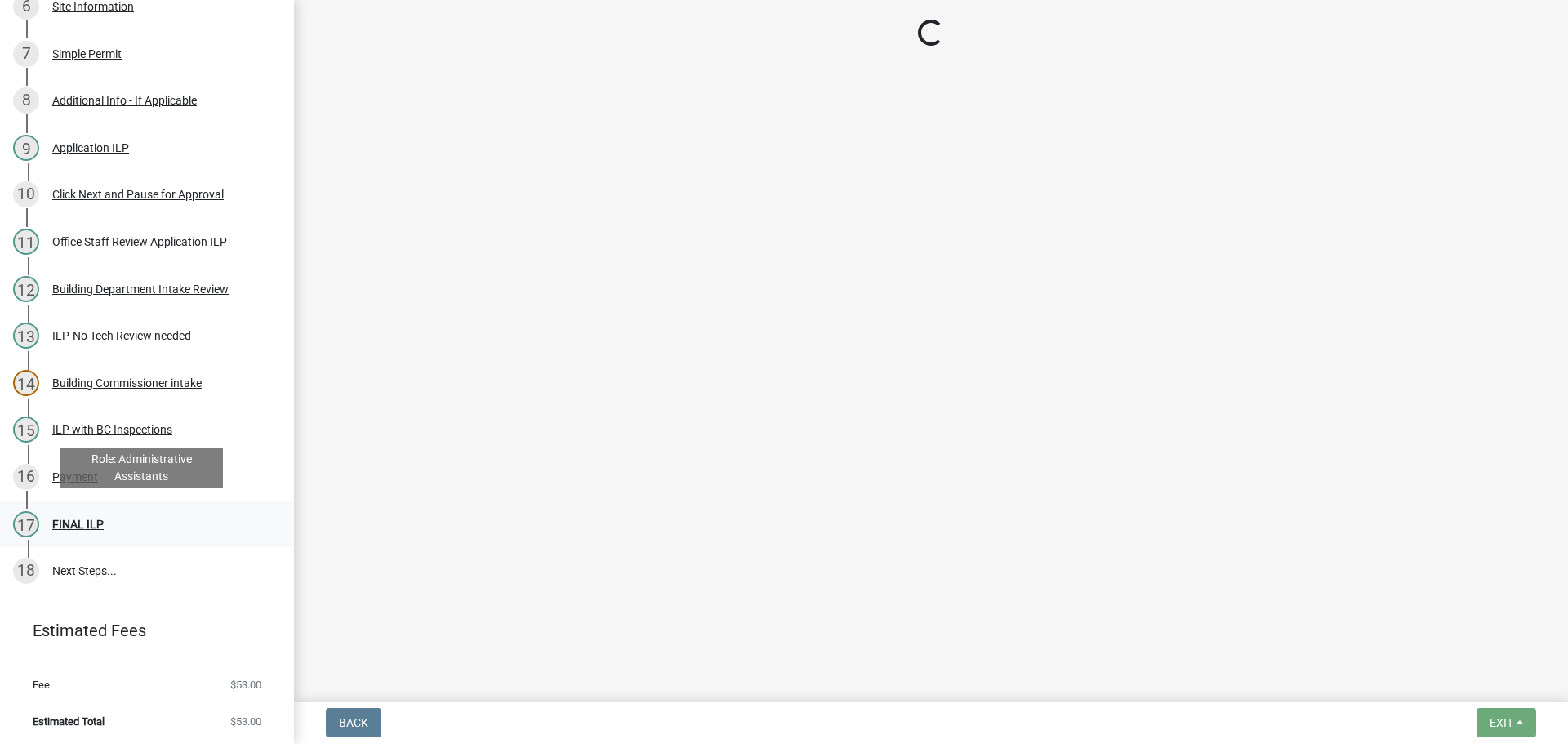
scroll to position [0, 0]
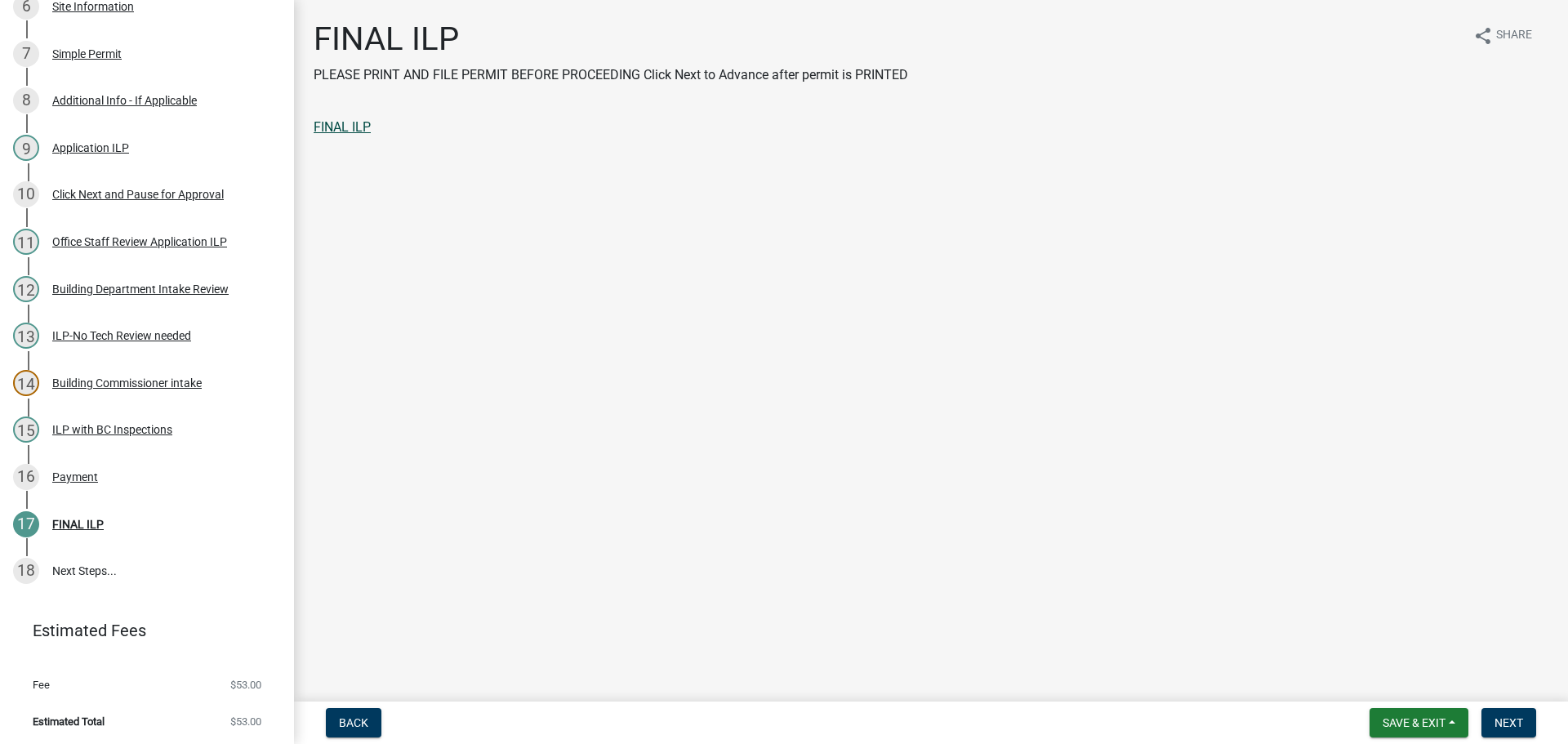
click at [346, 131] on link "FINAL ILP" at bounding box center [342, 127] width 57 height 15
click at [1521, 724] on span "Next" at bounding box center [1509, 722] width 29 height 13
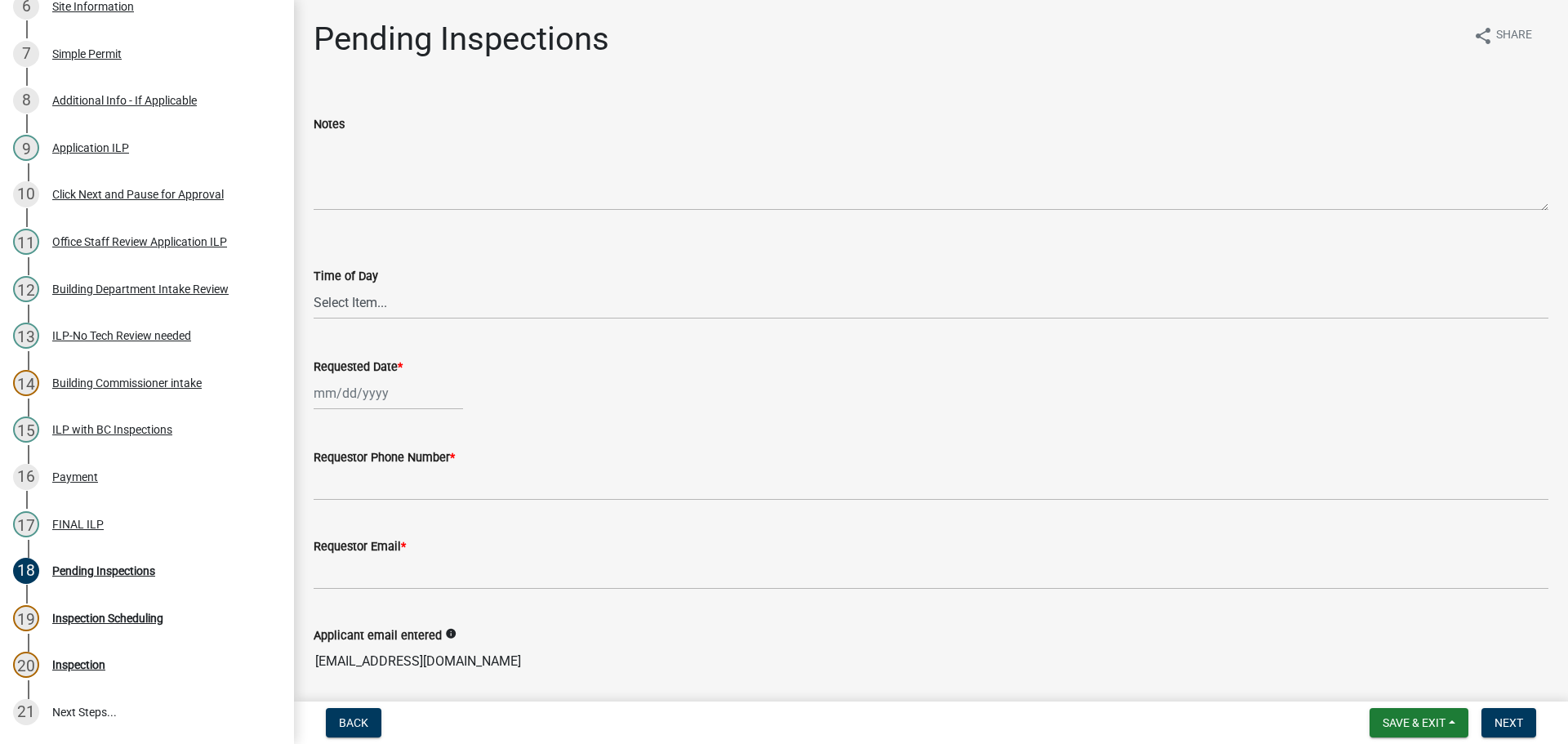
scroll to position [656, 0]
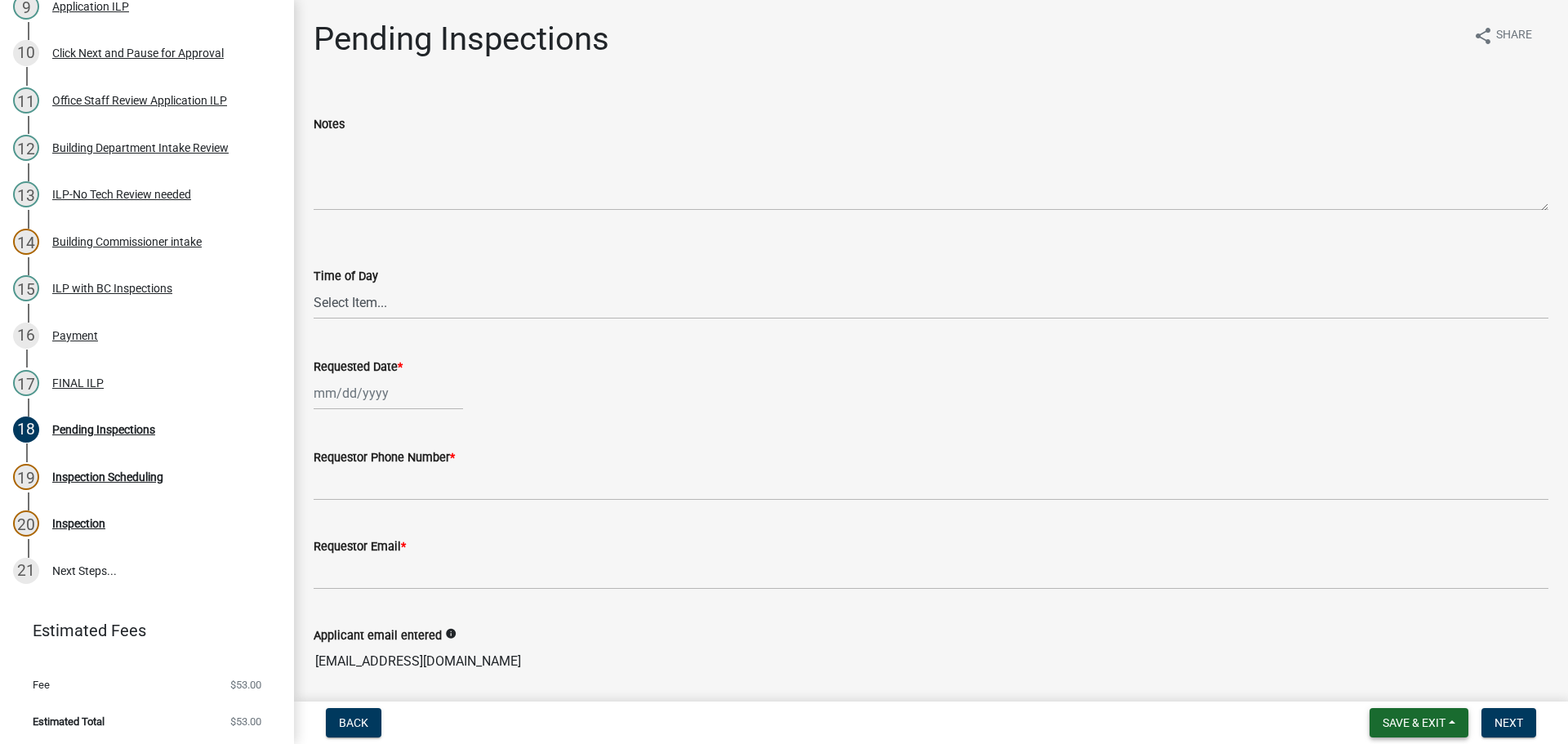
click at [1431, 731] on button "Save & Exit" at bounding box center [1419, 722] width 99 height 30
click at [1400, 671] on button "Save & Exit" at bounding box center [1403, 680] width 131 height 39
